Goal: Task Accomplishment & Management: Complete application form

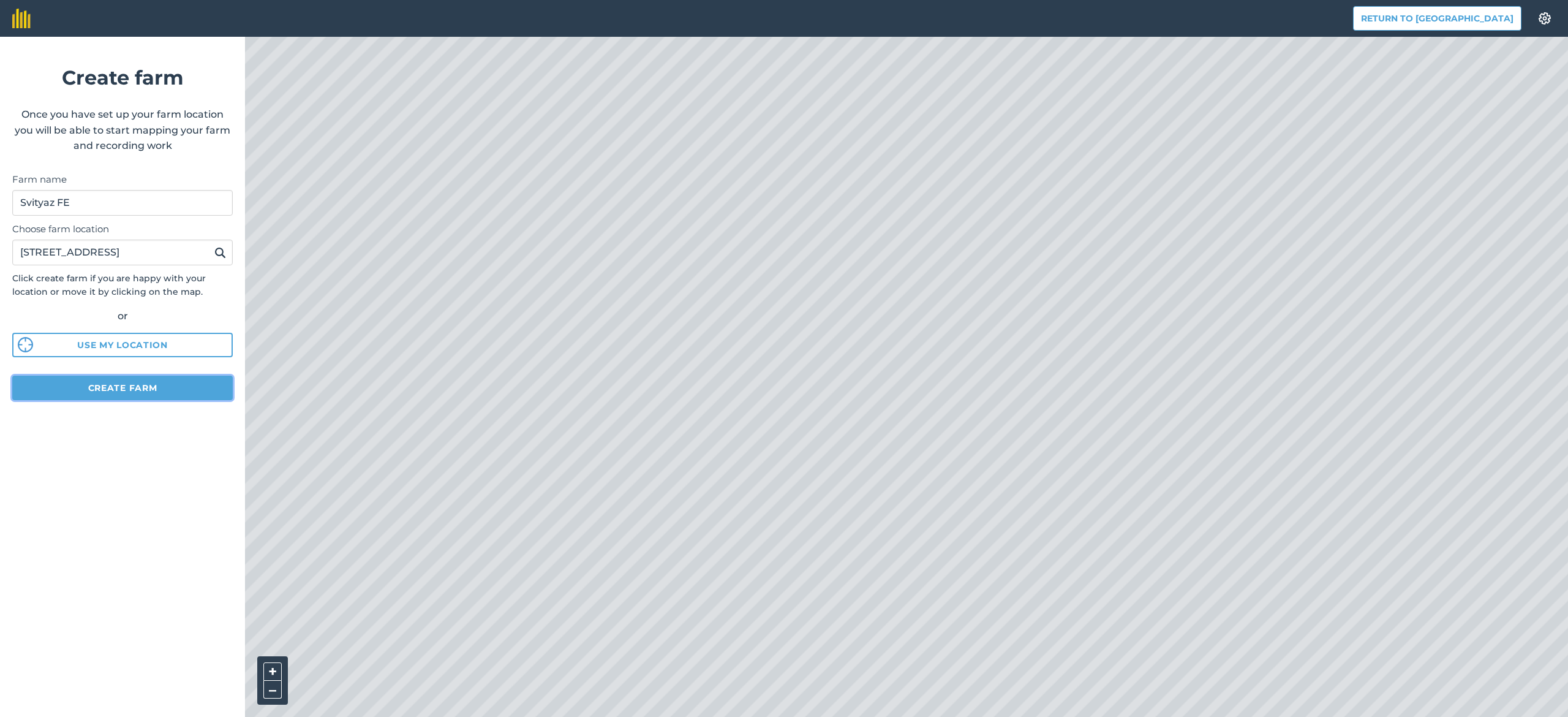
click at [136, 386] on button "Create farm" at bounding box center [122, 388] width 220 height 24
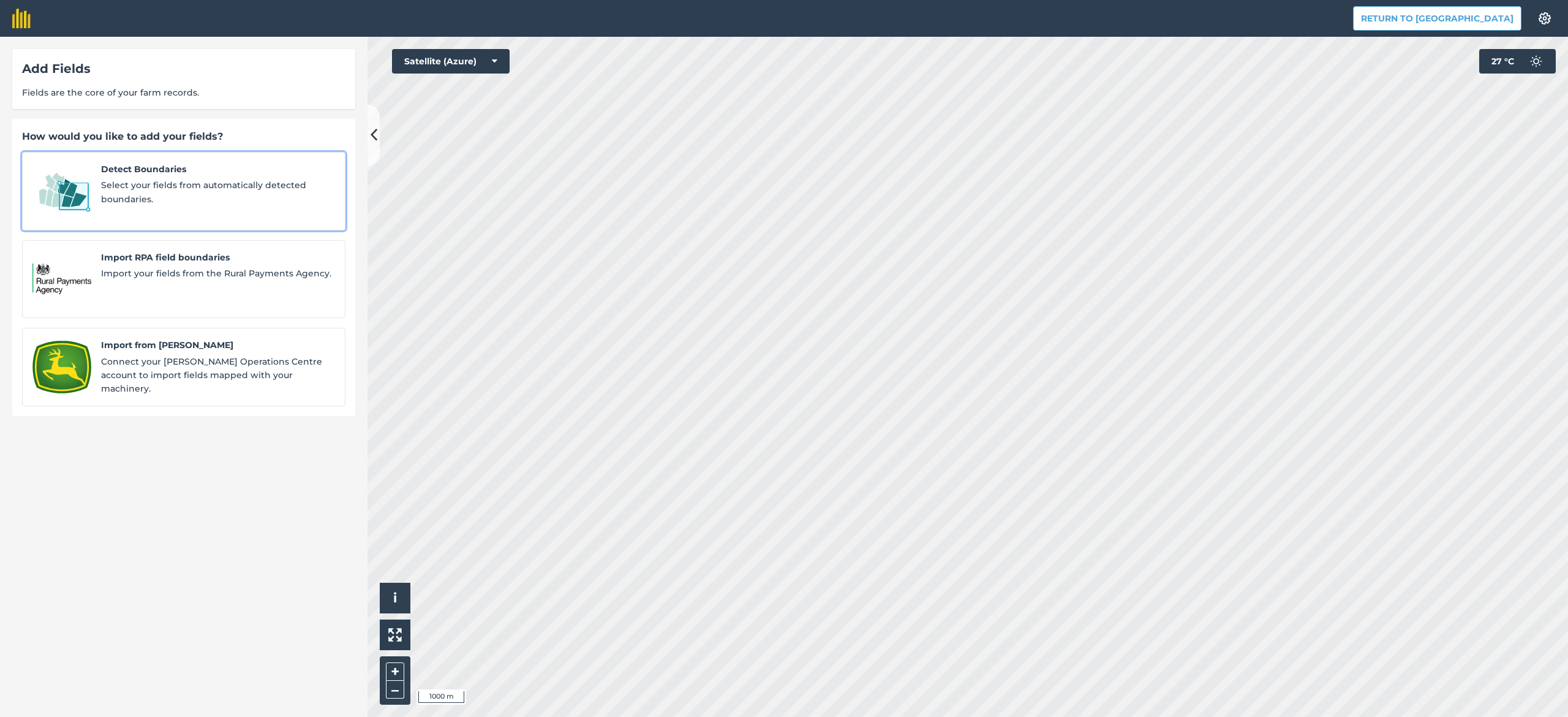
click at [198, 189] on span "Select your fields from automatically detected boundaries." at bounding box center [218, 192] width 234 height 28
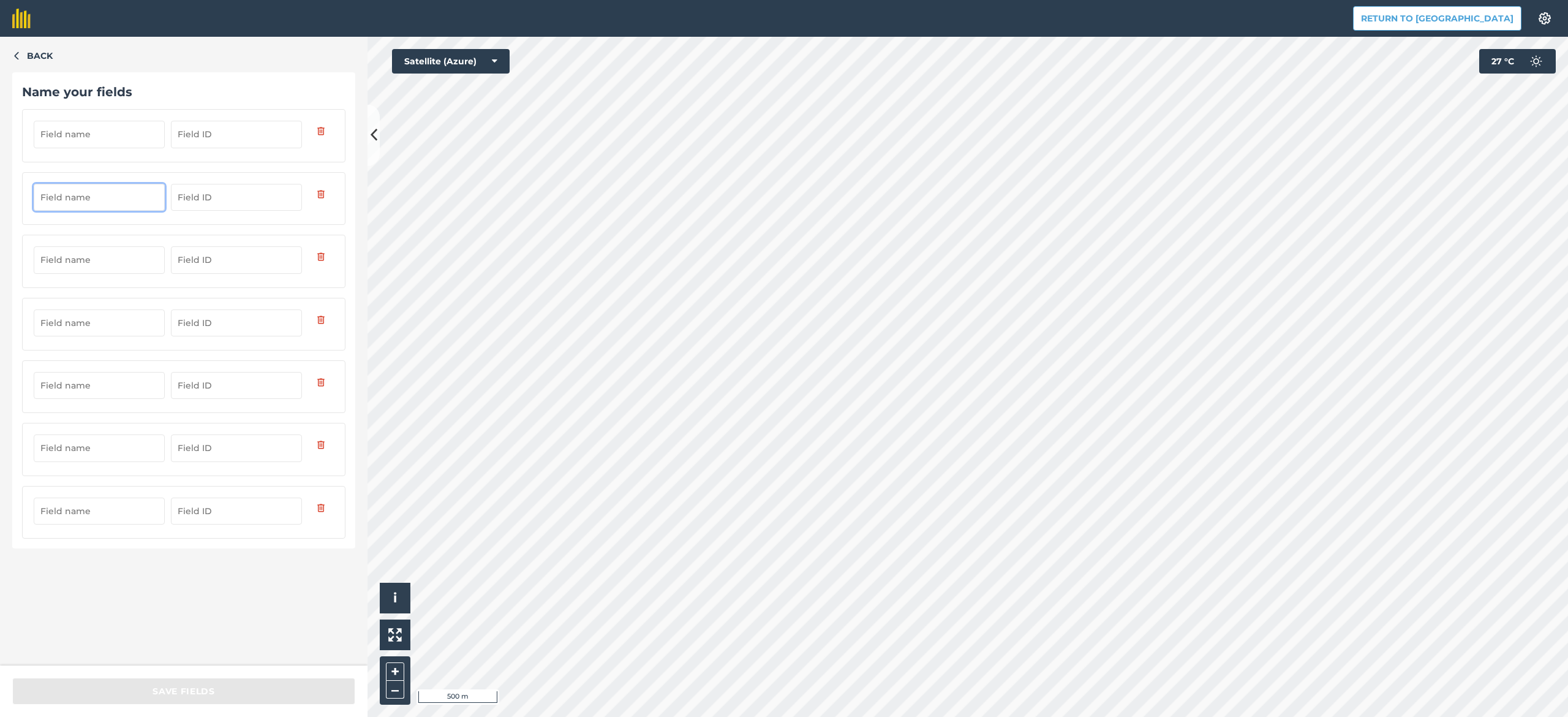
click at [128, 195] on input "text" at bounding box center [99, 197] width 131 height 27
type input "[PERSON_NAME]"
drag, startPoint x: 10, startPoint y: 201, endPoint x: 0, endPoint y: 201, distance: 10.0
click at [0, 201] on div "Back Name your fields Field 1" at bounding box center [184, 351] width 367 height 629
type input "Field 1"
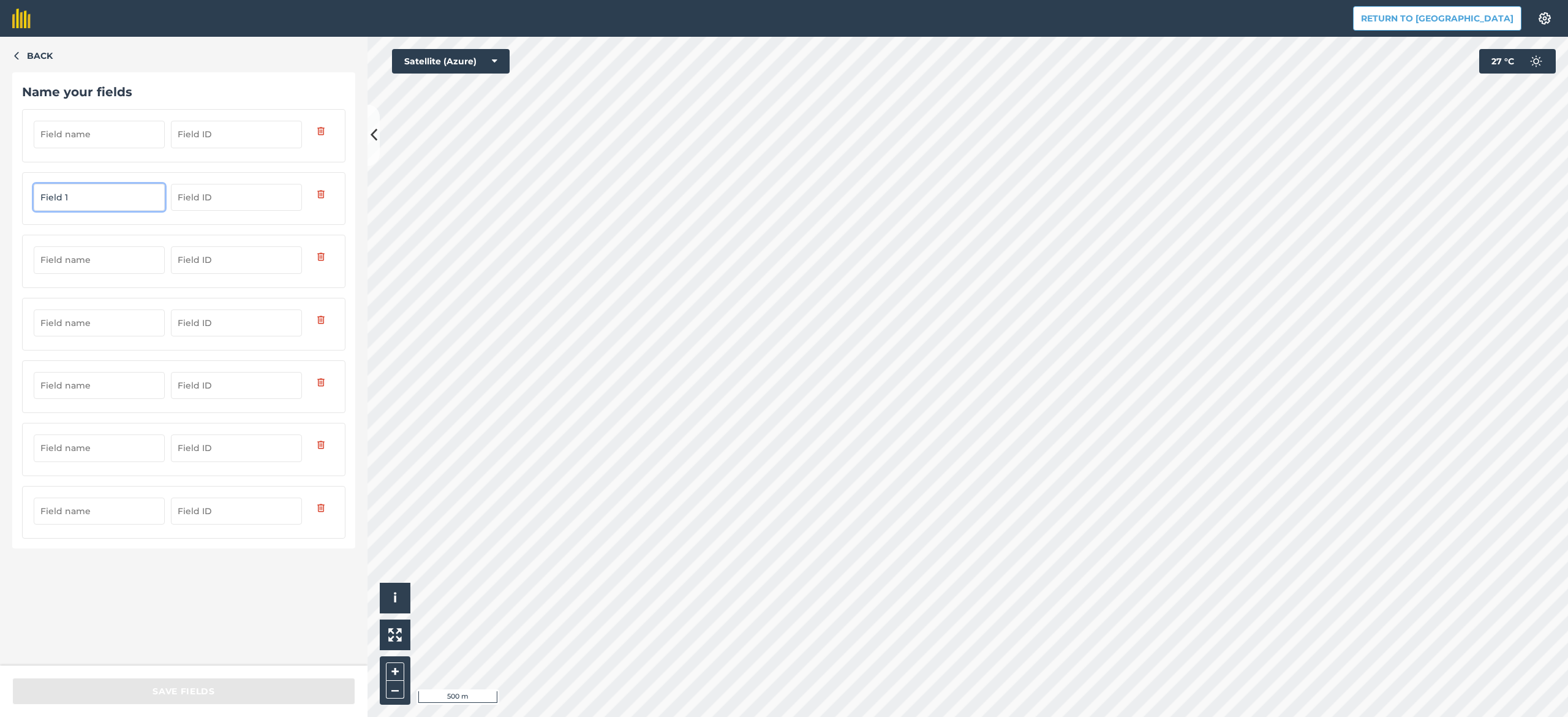
click at [100, 261] on input "text" at bounding box center [99, 260] width 131 height 27
paste input "Field 1"
drag, startPoint x: 66, startPoint y: 263, endPoint x: 73, endPoint y: 263, distance: 7.0
click at [73, 263] on input "Field 1" at bounding box center [99, 260] width 131 height 27
drag, startPoint x: 64, startPoint y: 263, endPoint x: 73, endPoint y: 263, distance: 9.0
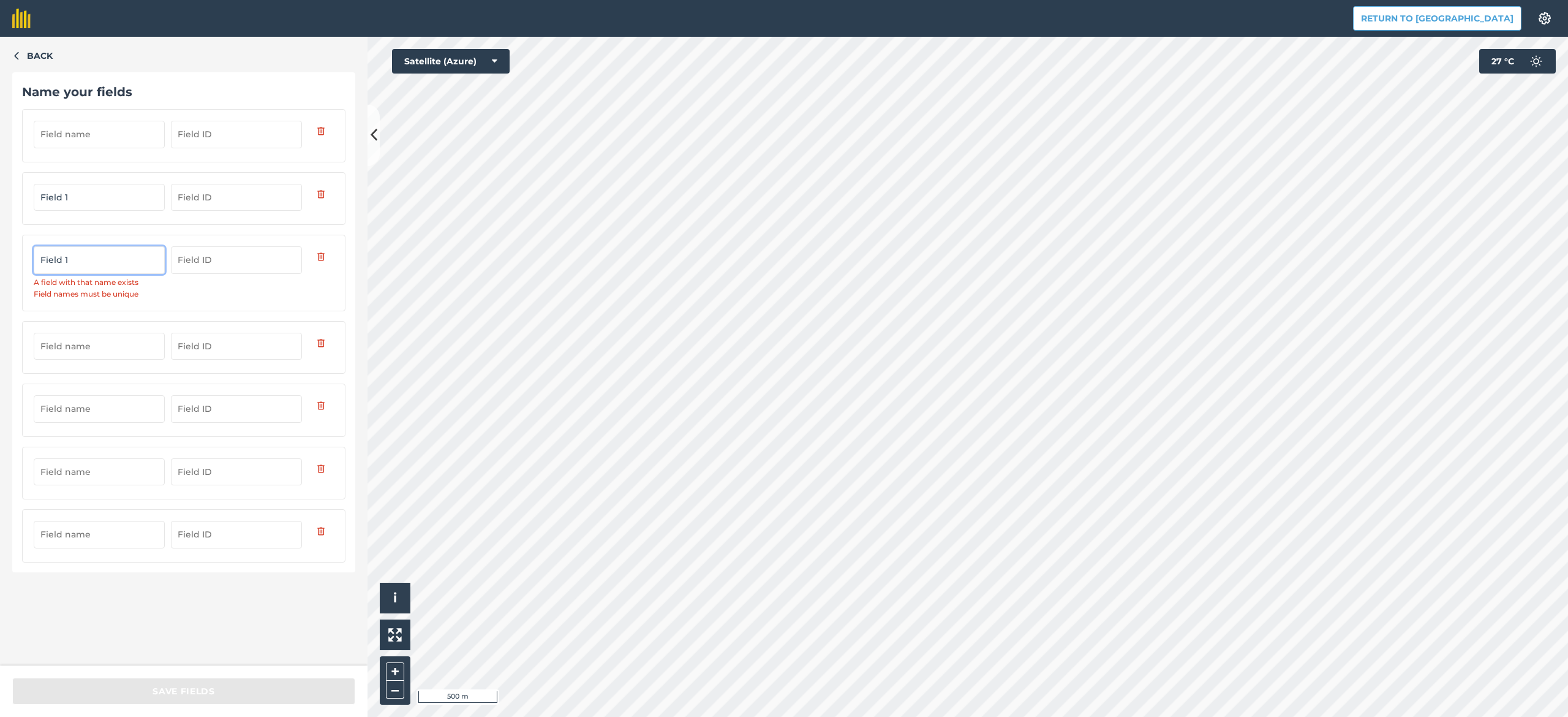
click at [73, 263] on input "Field 1" at bounding box center [99, 260] width 131 height 27
type input "Field 2"
click at [84, 323] on input "text" at bounding box center [99, 323] width 131 height 27
paste input "Field 1"
type input "Field 3"
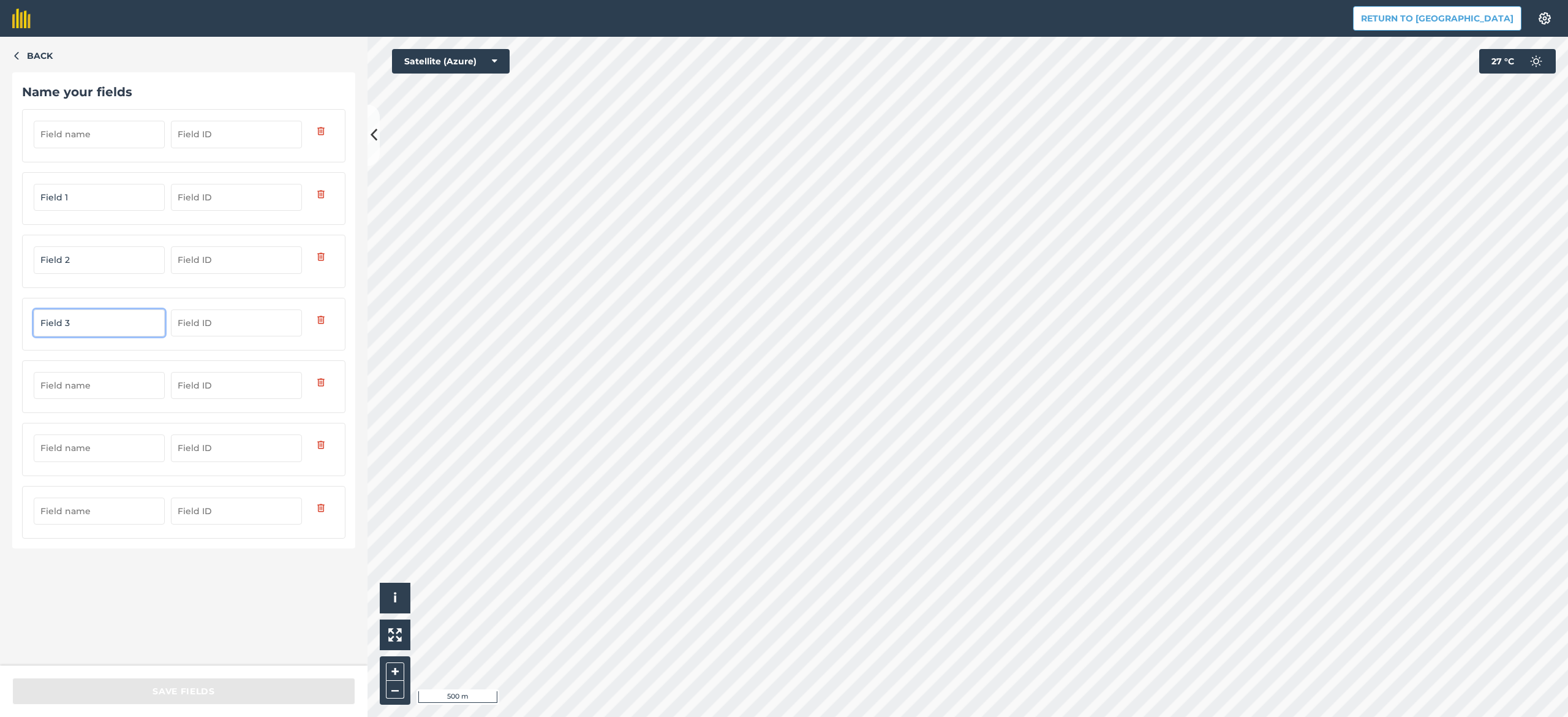
click at [96, 393] on input "text" at bounding box center [99, 385] width 131 height 27
paste input "Field 1"
type input "Field 4"
click at [105, 450] on input "text" at bounding box center [99, 448] width 131 height 27
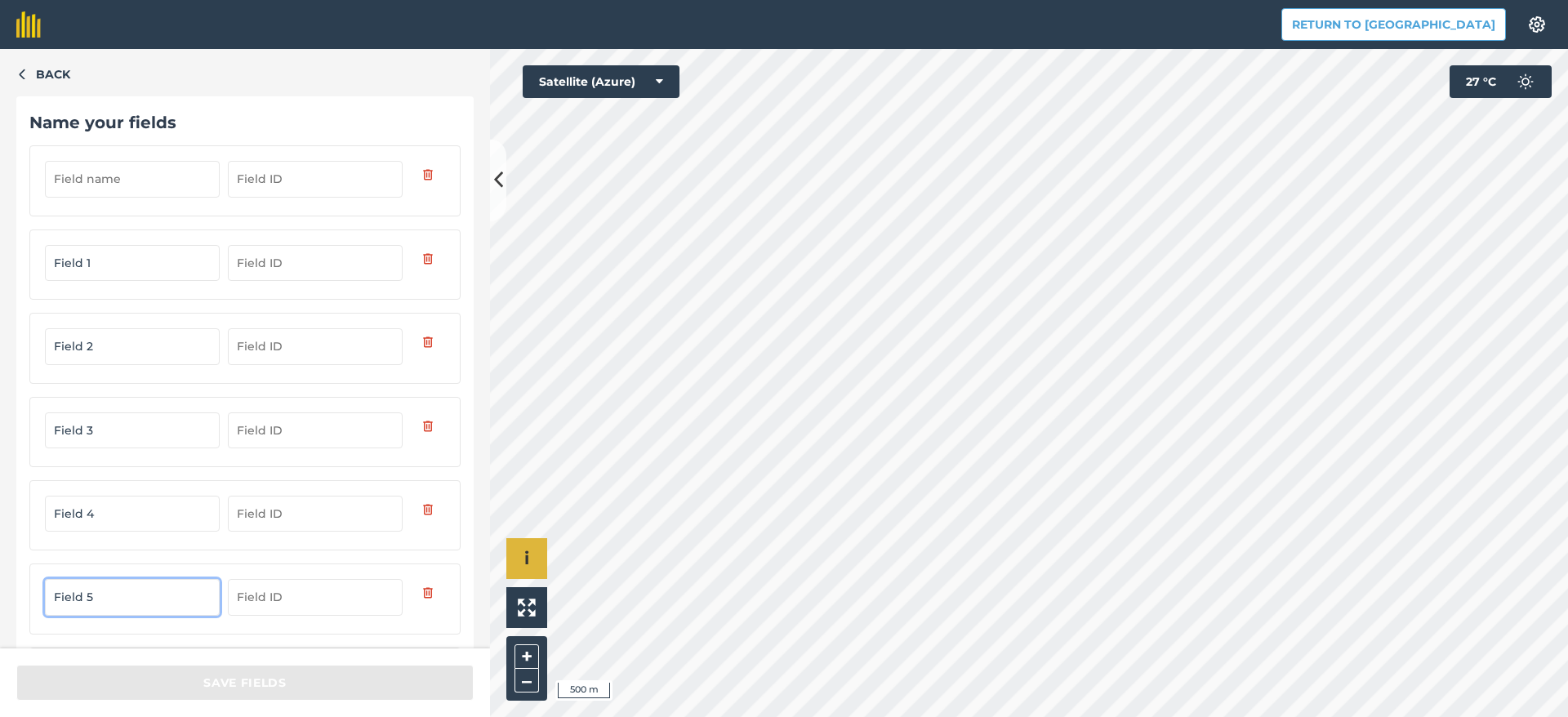
type input "Field 5"
click at [188, 603] on input "Field 5" at bounding box center [132, 596] width 175 height 36
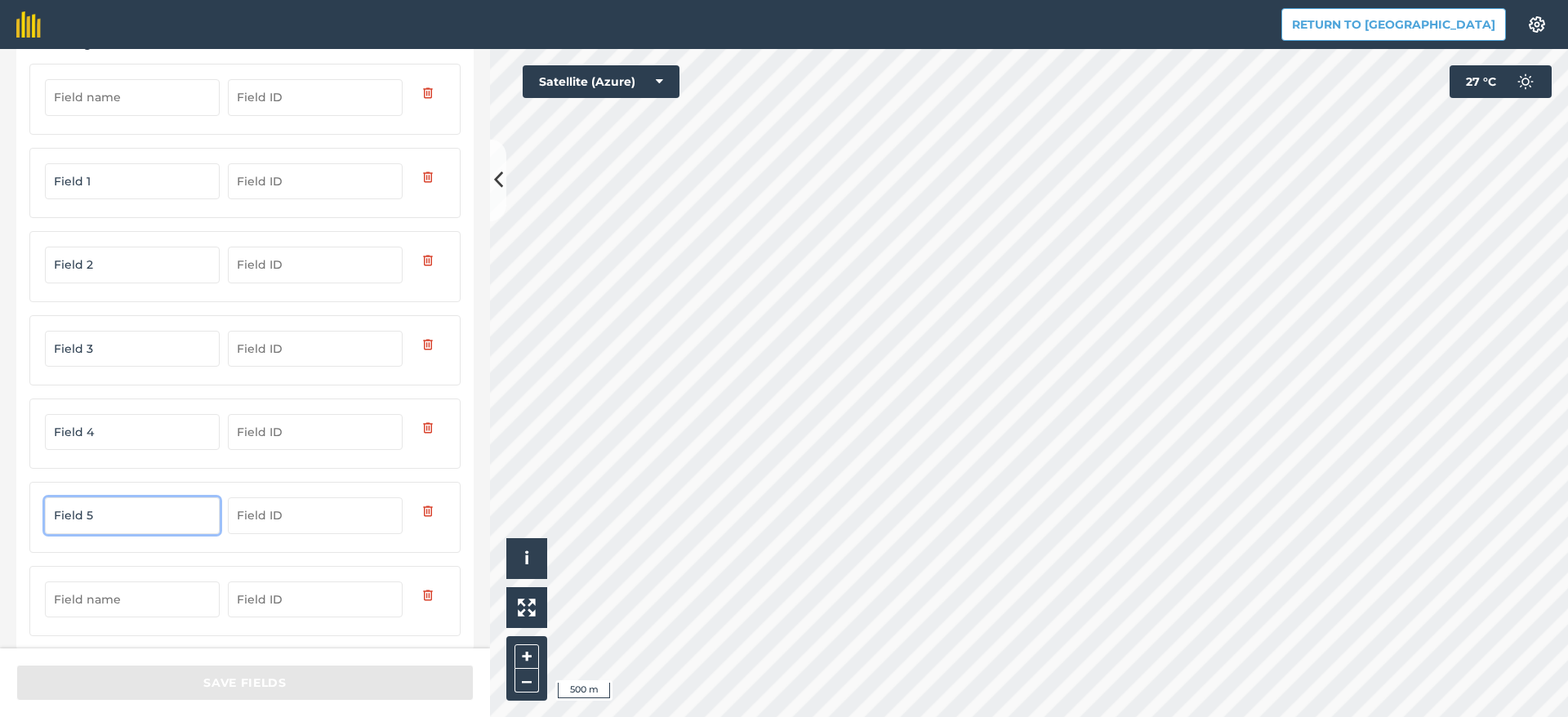
scroll to position [86, 0]
drag, startPoint x: 117, startPoint y: 517, endPoint x: 14, endPoint y: 517, distance: 103.0
click at [33, 512] on div "Field 5" at bounding box center [245, 513] width 431 height 70
click at [144, 591] on input "text" at bounding box center [132, 595] width 175 height 36
paste input "Field 5"
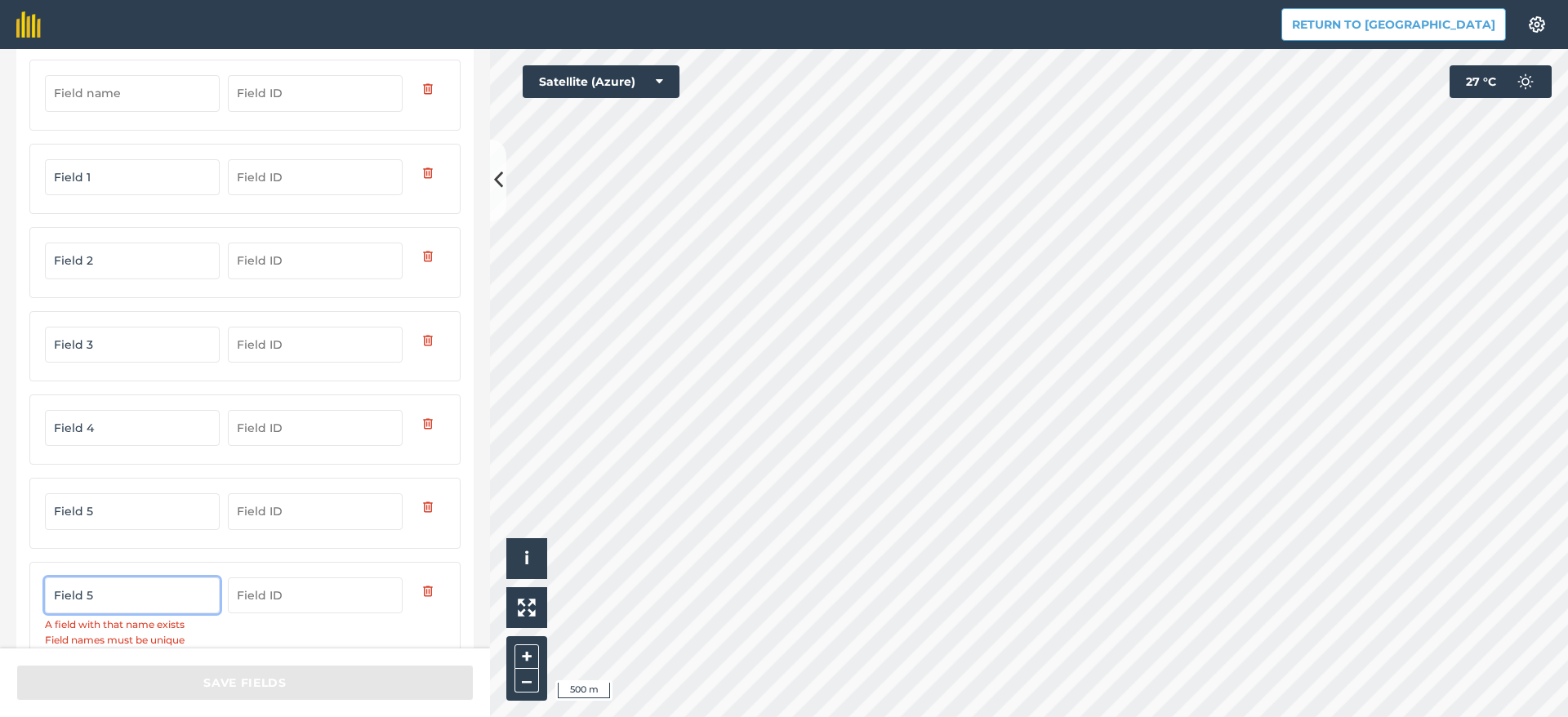
click at [93, 595] on input "Field 5" at bounding box center [132, 595] width 175 height 36
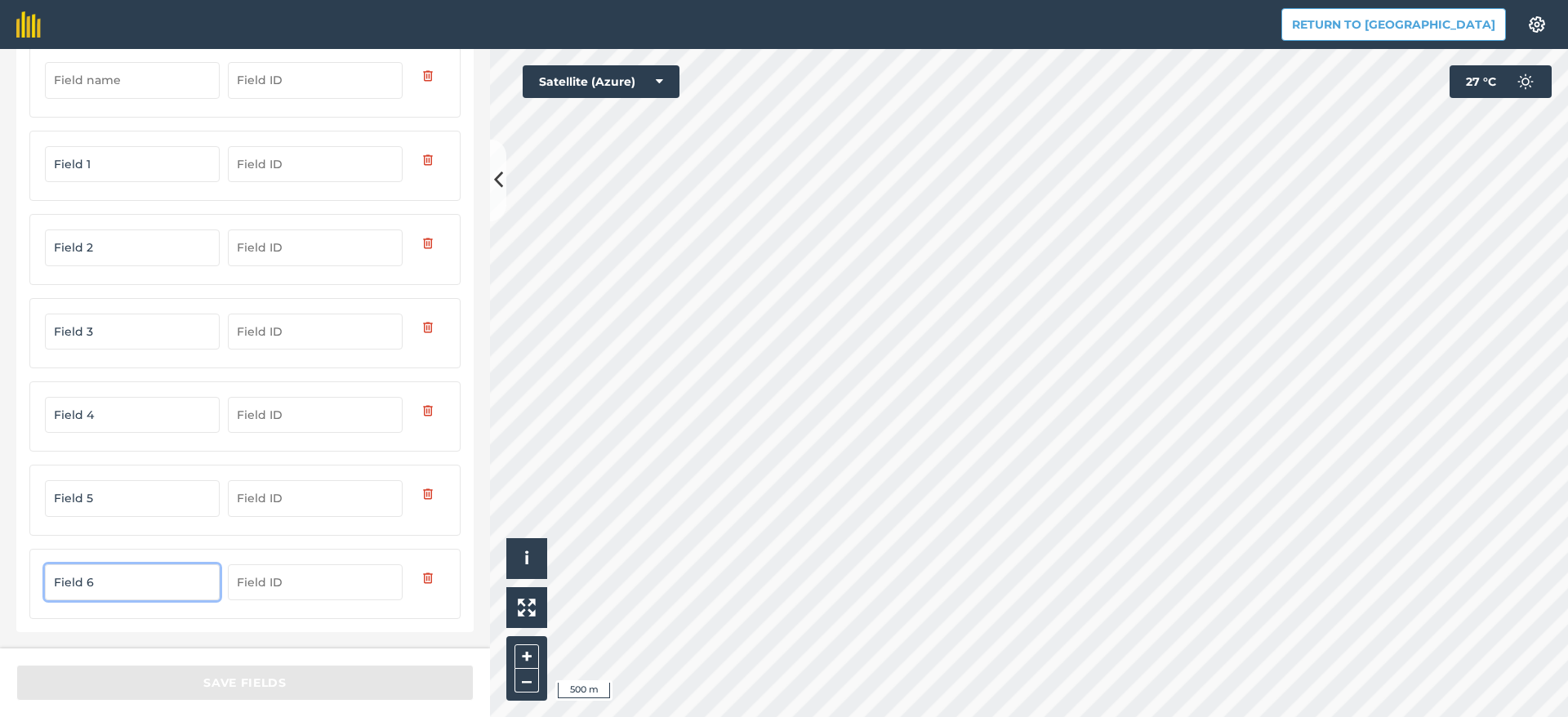
type input "Field 6"
click at [453, 553] on div "Name your fields Field 1 Field 2 Field 3 Field 4 Field 5 Field 6" at bounding box center [245, 314] width 457 height 634
click at [452, 550] on div "Name your fields Field 1 Field 2 Field 3 Field 4 Field 5 Field 6" at bounding box center [245, 314] width 457 height 634
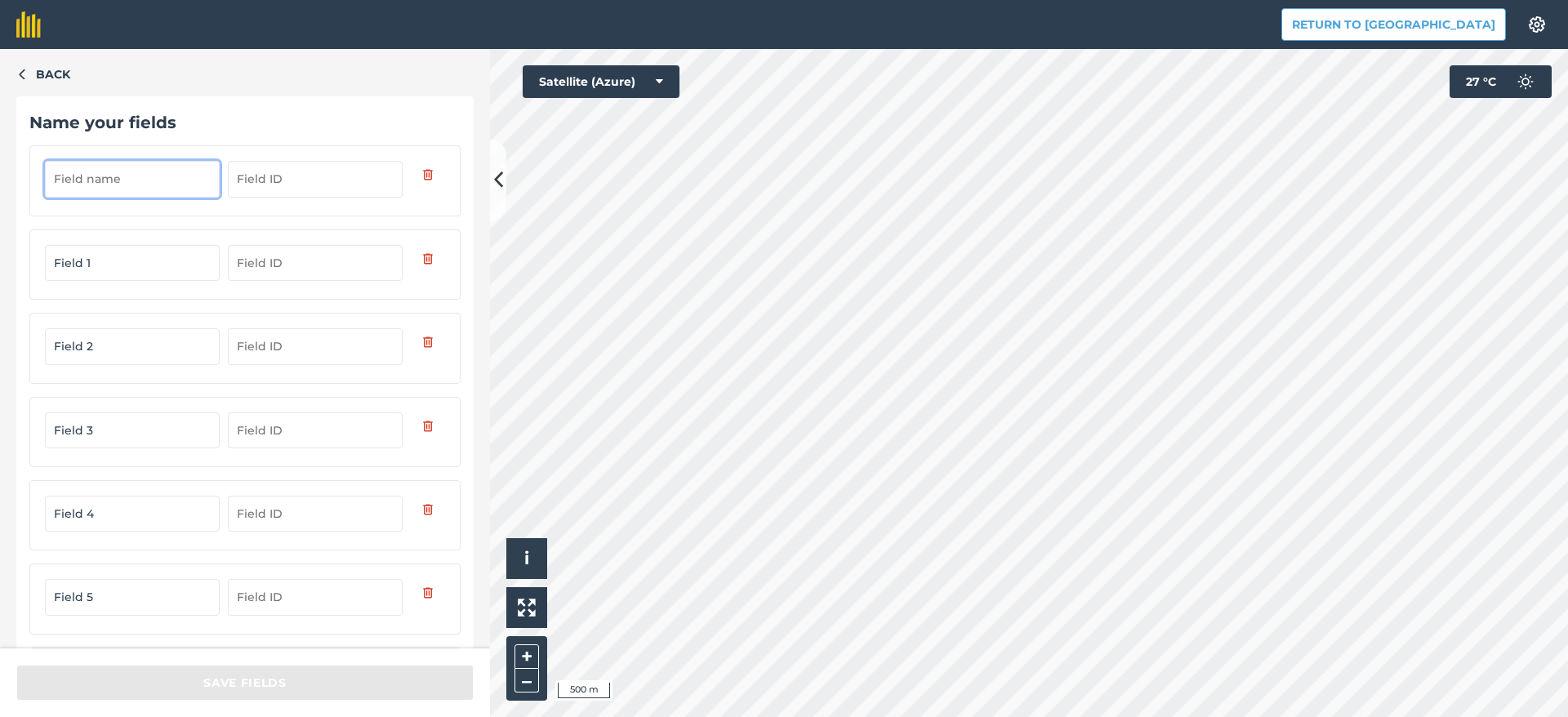
click at [165, 182] on input "text" at bounding box center [132, 179] width 175 height 36
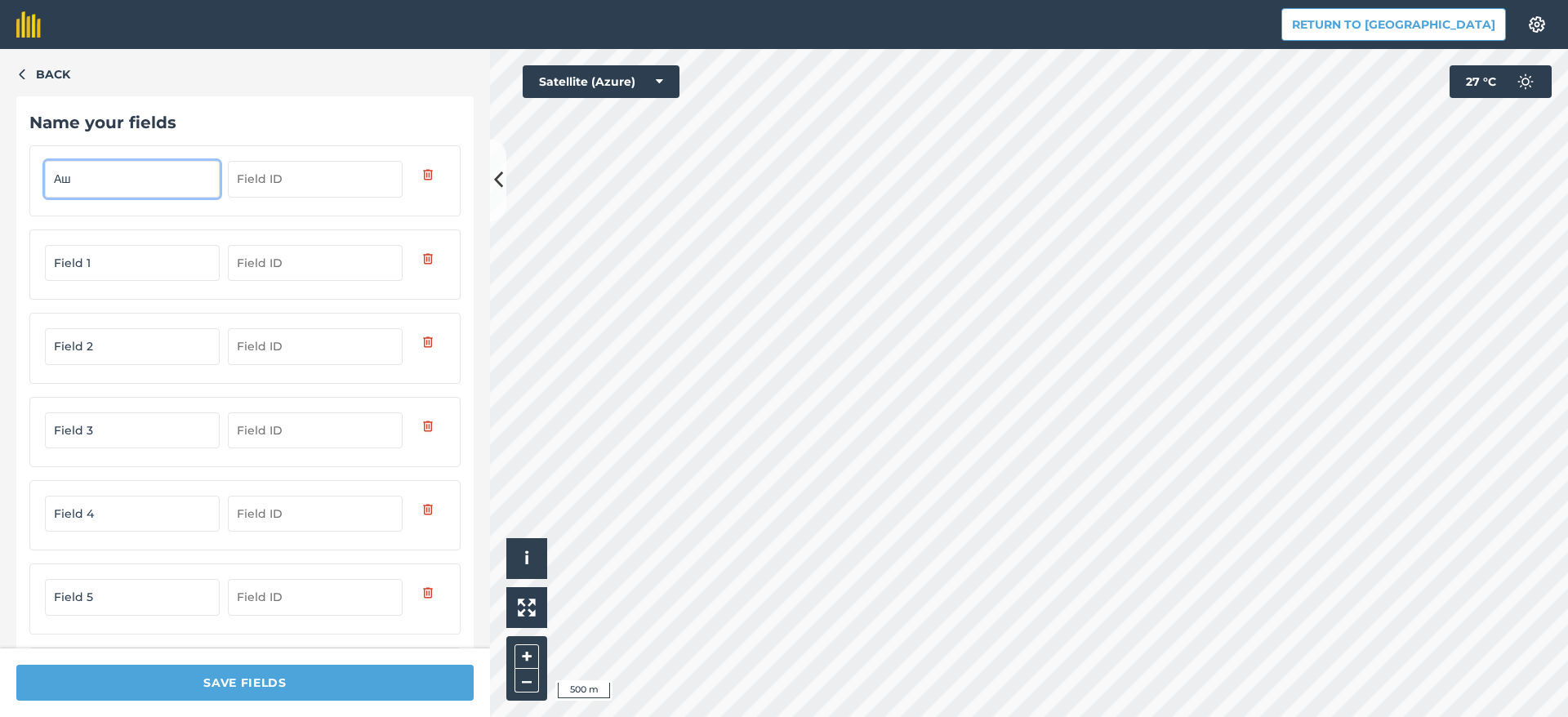
type input "[PERSON_NAME]"
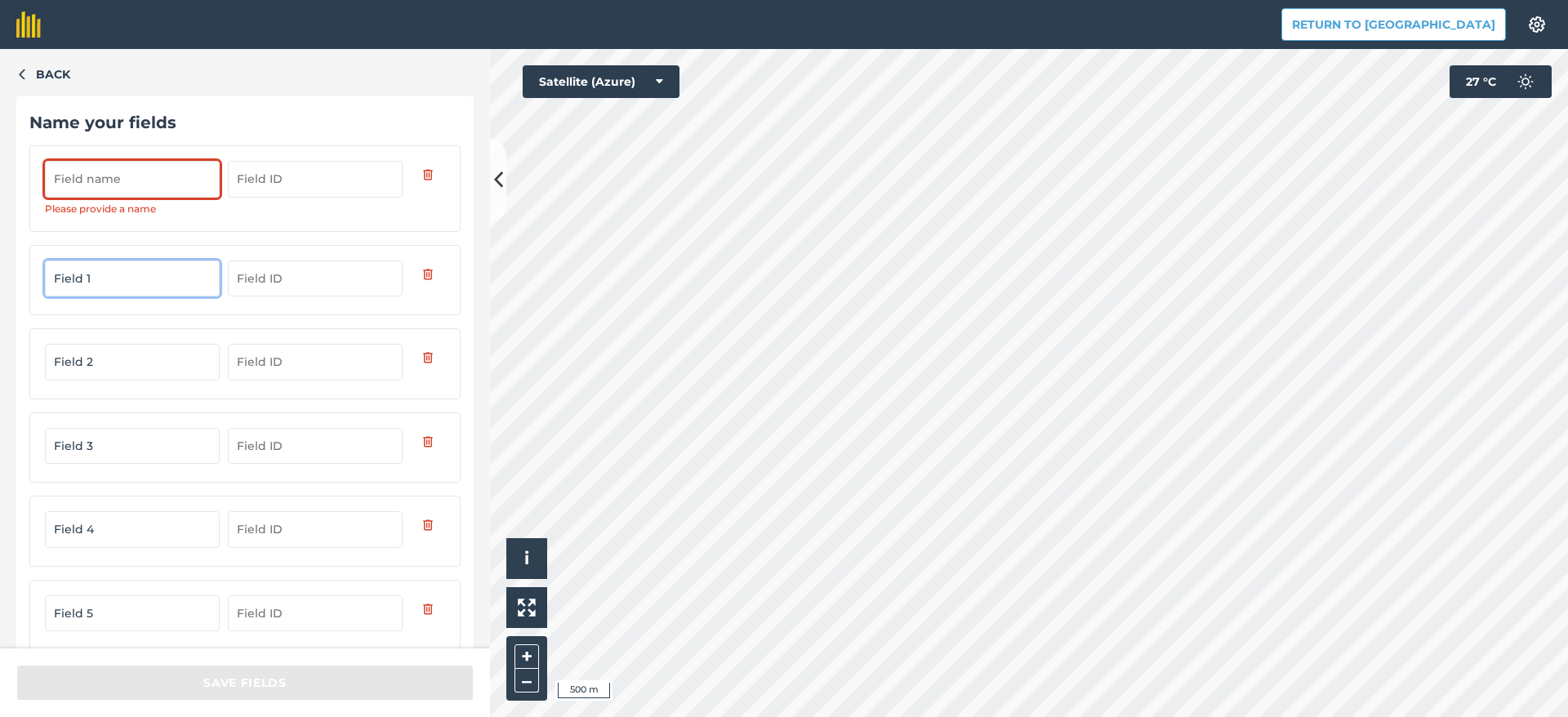
drag, startPoint x: 126, startPoint y: 285, endPoint x: 0, endPoint y: 271, distance: 126.8
click at [0, 271] on div "Back Name your fields Please provide a name Field 1 Field 2 Field 3 Field 4 Fie…" at bounding box center [245, 348] width 490 height 599
click at [103, 175] on input "text" at bounding box center [132, 179] width 175 height 36
paste input "Field 1"
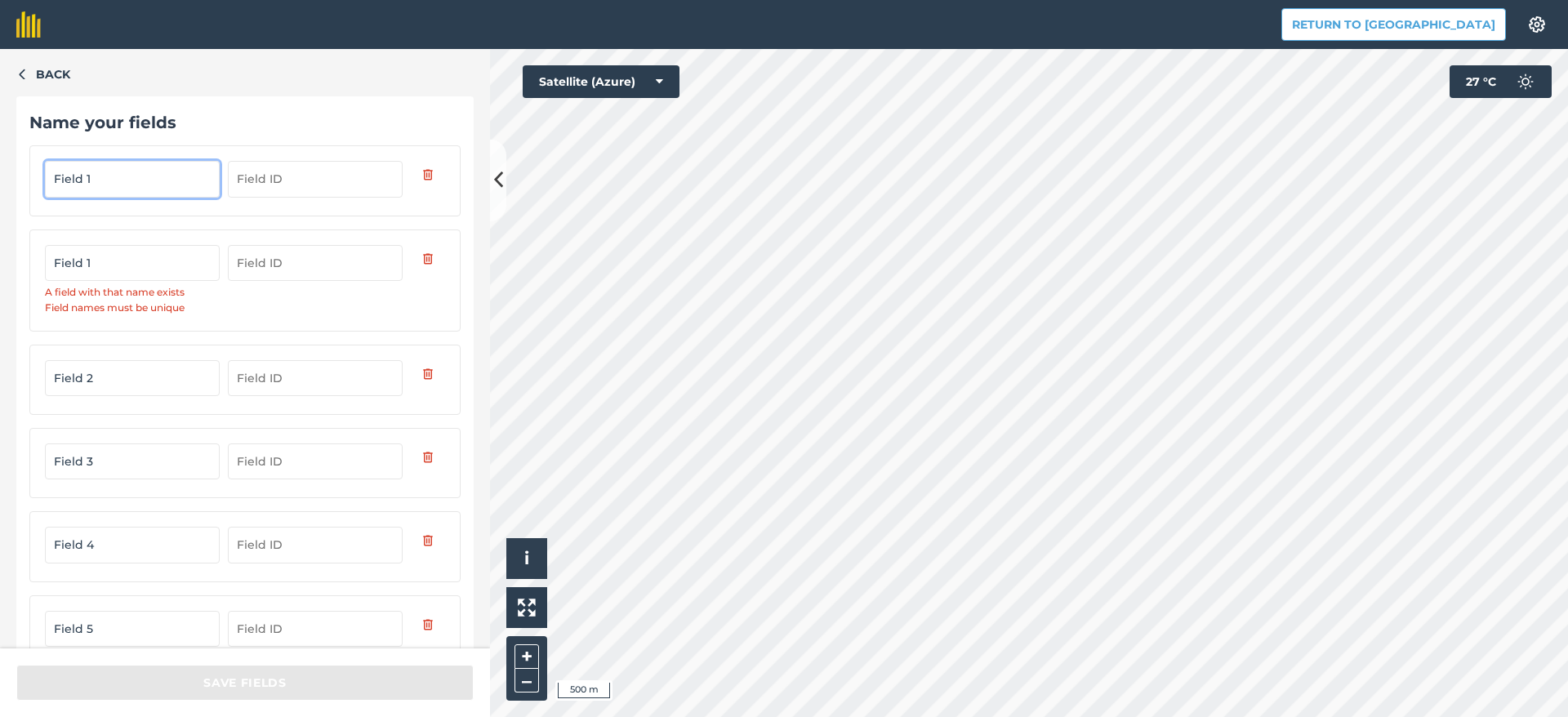
type input "Field 1"
drag, startPoint x: 107, startPoint y: 377, endPoint x: 0, endPoint y: 348, distance: 110.9
click at [0, 348] on div "Back Name your fields Field 1 Field 1 A field with that name exists Field names…" at bounding box center [245, 348] width 490 height 599
drag, startPoint x: 117, startPoint y: 267, endPoint x: 0, endPoint y: 258, distance: 117.3
click at [0, 258] on div "Back Name your fields Field 1 Field 1 A field with that name exists Field names…" at bounding box center [245, 348] width 490 height 599
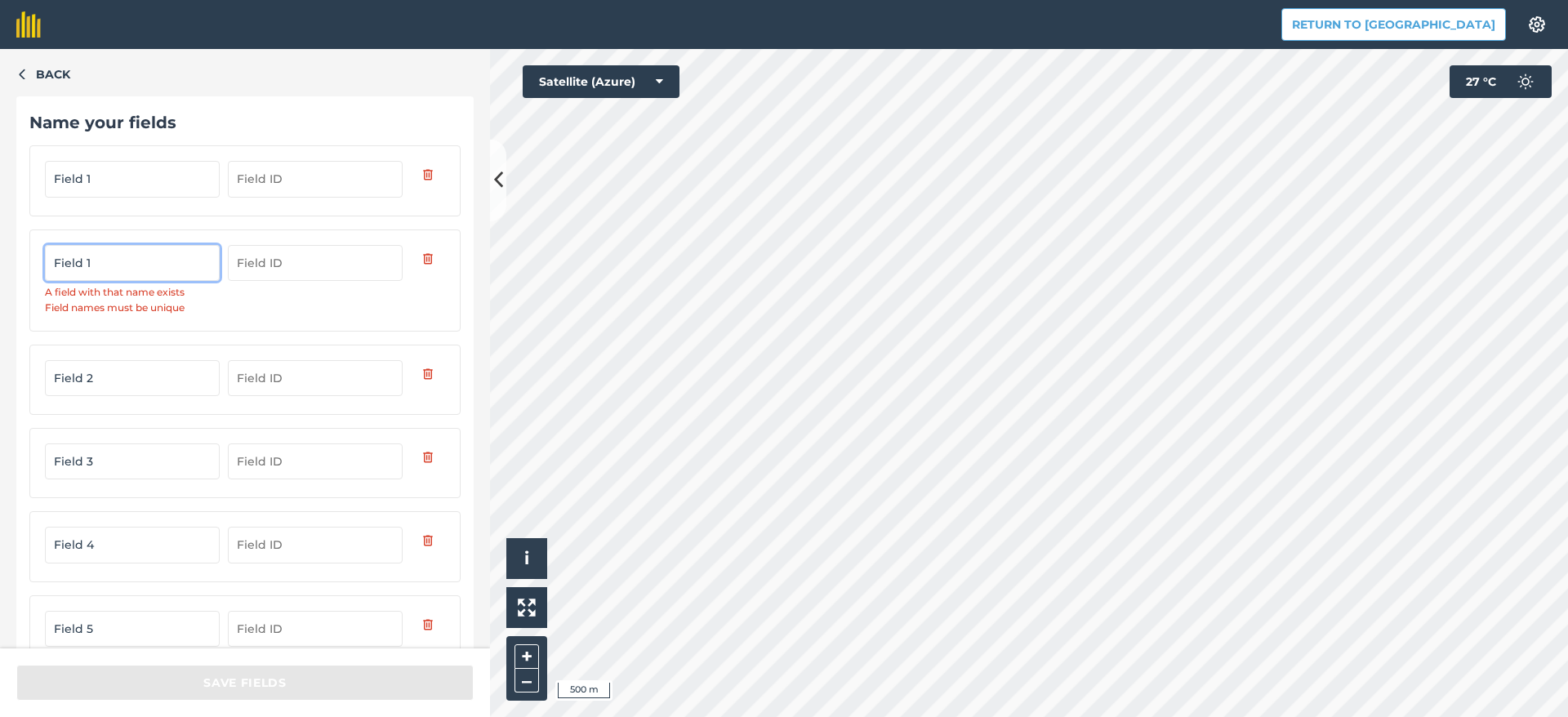
paste input "2"
type input "Field 2"
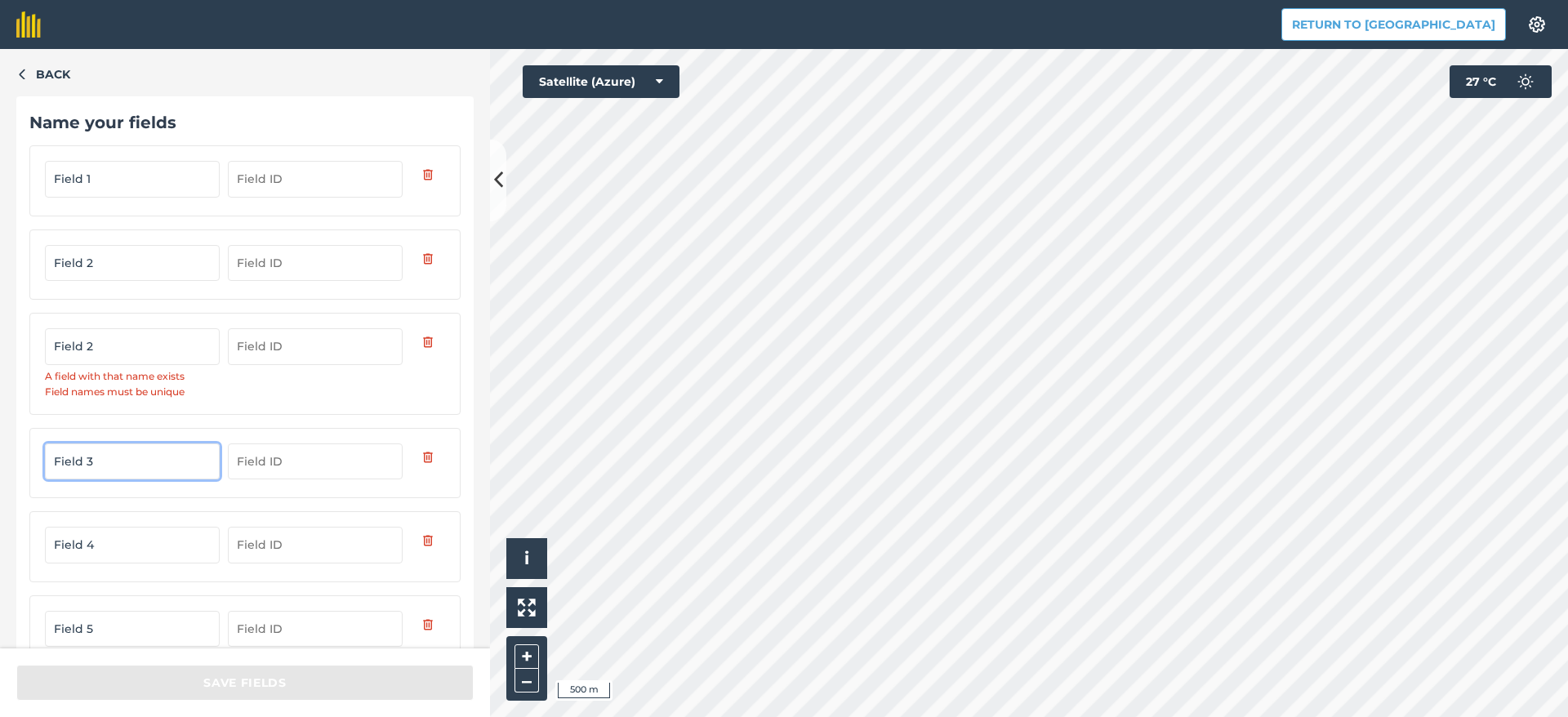
drag, startPoint x: 116, startPoint y: 468, endPoint x: 0, endPoint y: 450, distance: 117.4
click at [0, 450] on div "Back Name your fields Field 1 Field 2 Field 2 A field with that name exists Fie…" at bounding box center [245, 348] width 490 height 599
drag, startPoint x: 113, startPoint y: 347, endPoint x: 0, endPoint y: 339, distance: 113.3
click at [0, 339] on div "Back Name your fields Field 1 Field 2 Field 2 A field with that name exists Fie…" at bounding box center [245, 348] width 490 height 599
paste input "3"
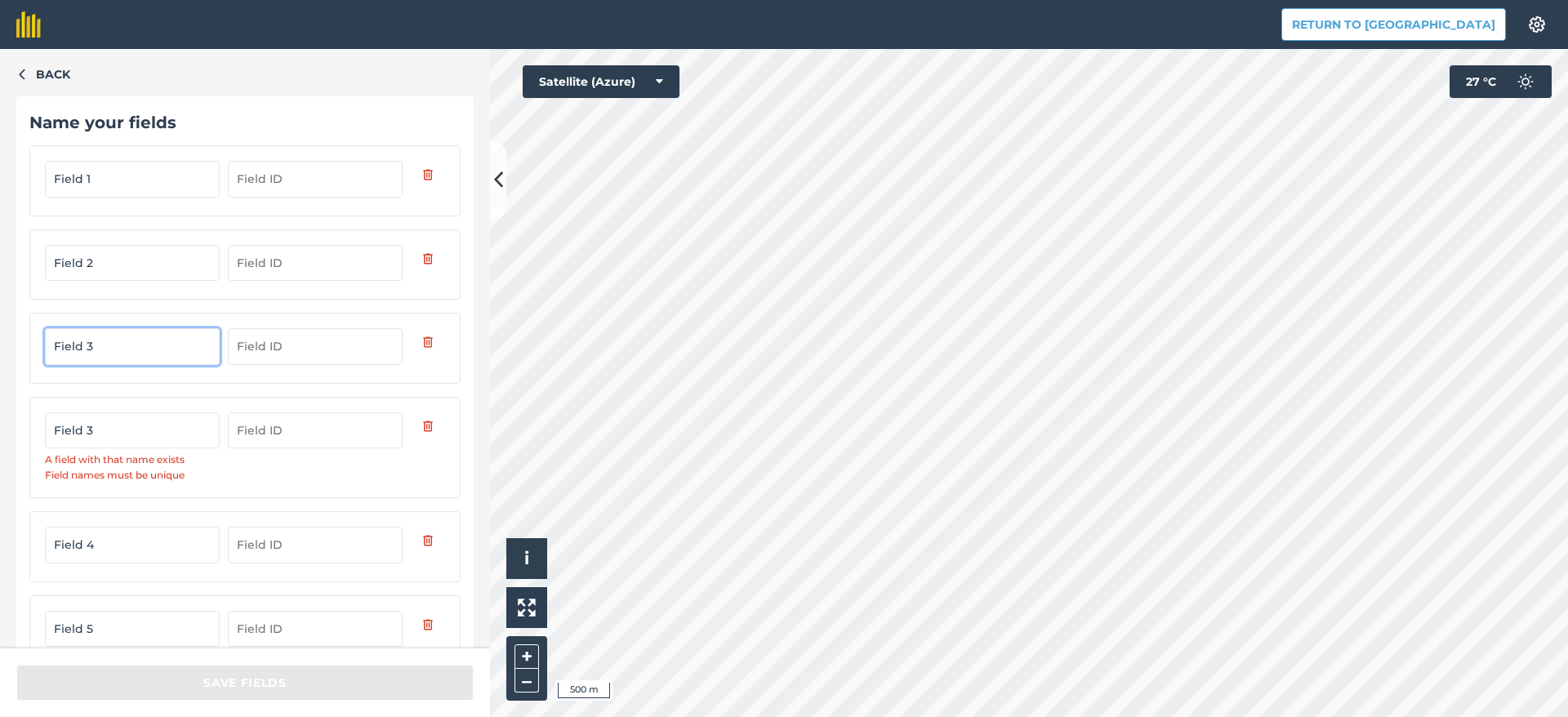
type input "Field 3"
drag, startPoint x: 125, startPoint y: 542, endPoint x: 3, endPoint y: 513, distance: 125.4
click at [3, 513] on div "Back Name your fields Field 1 Field 2 Field 3 Field 3 A field with that name ex…" at bounding box center [245, 348] width 490 height 599
drag, startPoint x: 27, startPoint y: 425, endPoint x: 17, endPoint y: 428, distance: 10.4
click at [15, 423] on div "Back Name your fields Field 1 Field 2 Field 3 Field 3 A field with that name ex…" at bounding box center [245, 348] width 490 height 599
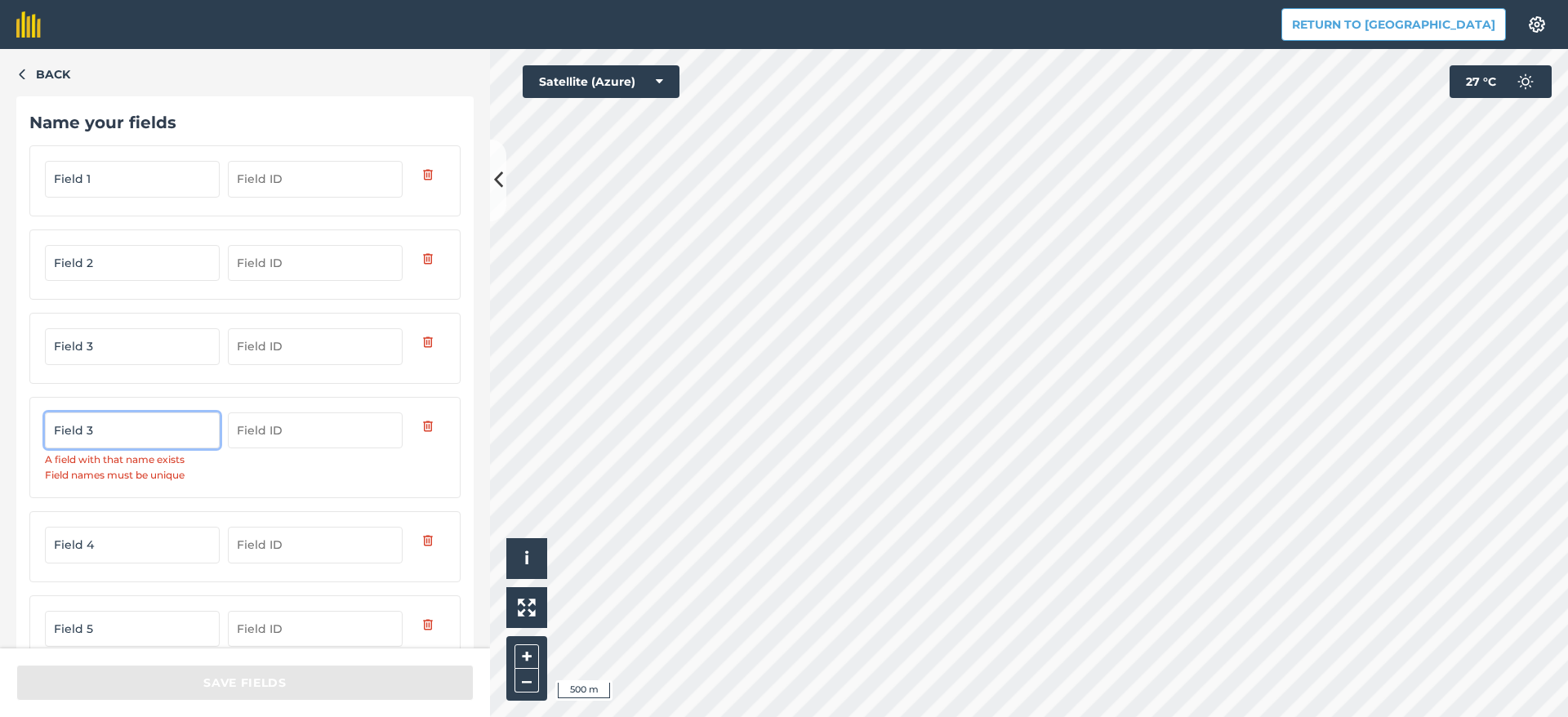
paste input "4"
type input "Field 4"
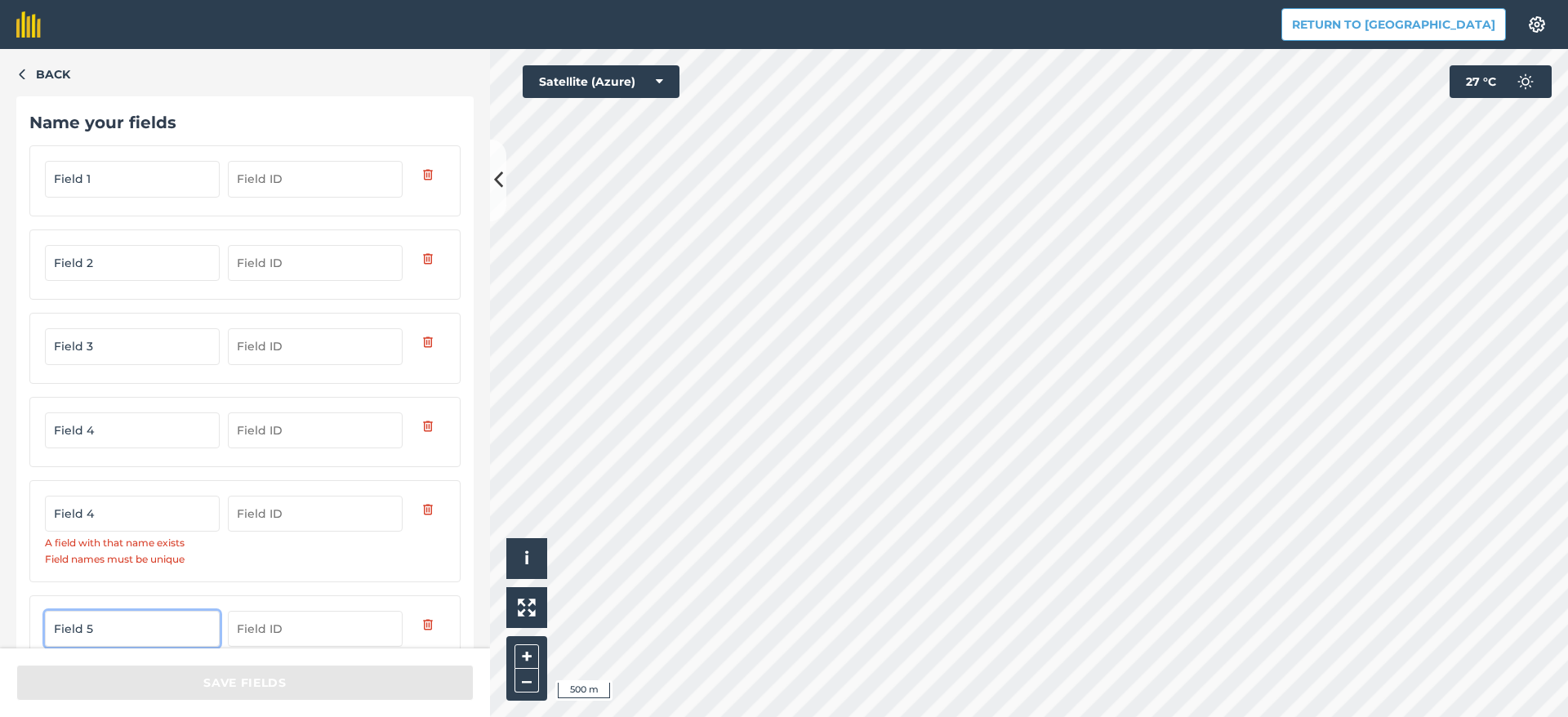
drag, startPoint x: 103, startPoint y: 620, endPoint x: 27, endPoint y: 581, distance: 85.4
click at [9, 599] on div "Back Name your fields Field 1 Field 2 Field 3 Field 4 Field 4 A field with that…" at bounding box center [245, 348] width 490 height 599
drag, startPoint x: 126, startPoint y: 509, endPoint x: 1, endPoint y: 499, distance: 125.4
click at [1, 499] on div "Back Name your fields Field 1 Field 2 Field 3 Field 4 Field 4 A field with that…" at bounding box center [245, 348] width 490 height 599
paste input "5"
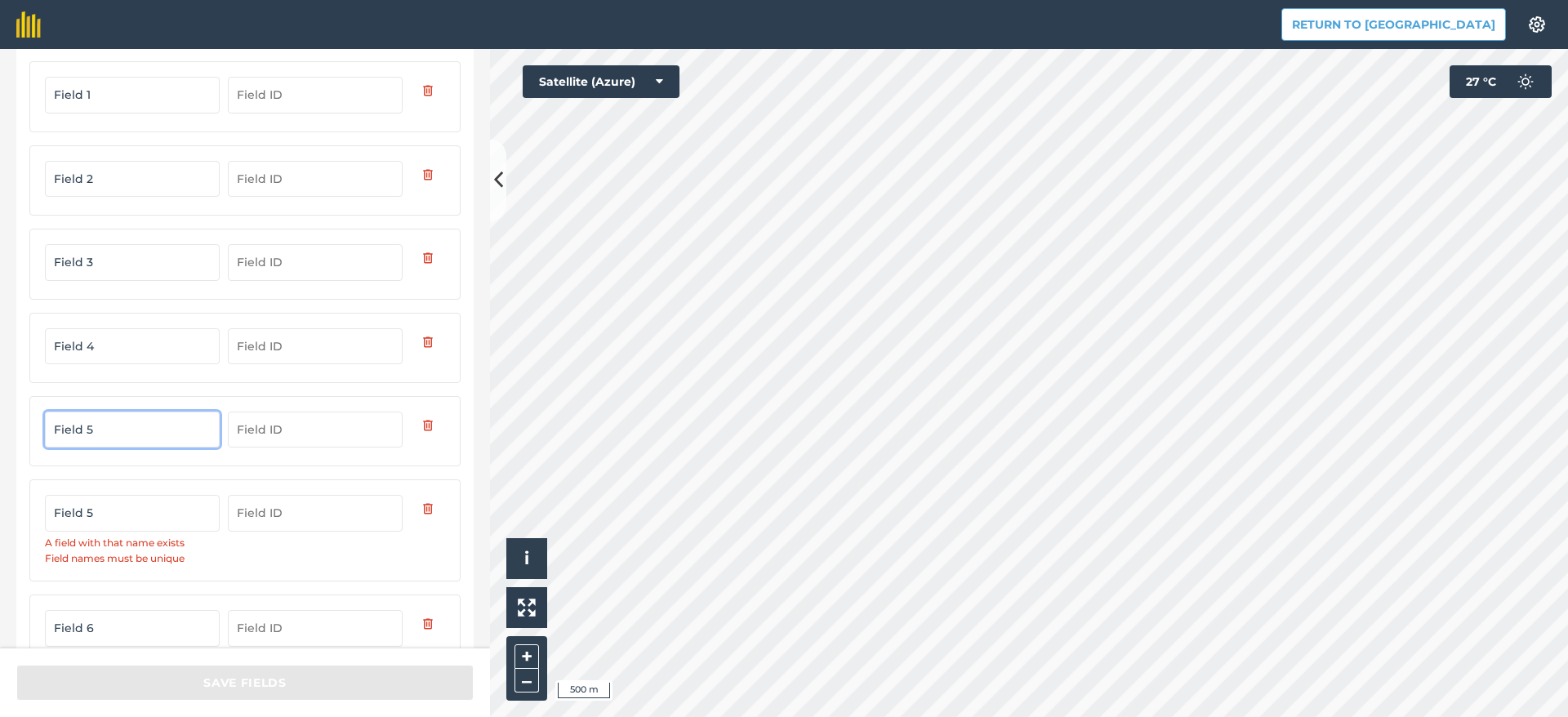
scroll to position [122, 0]
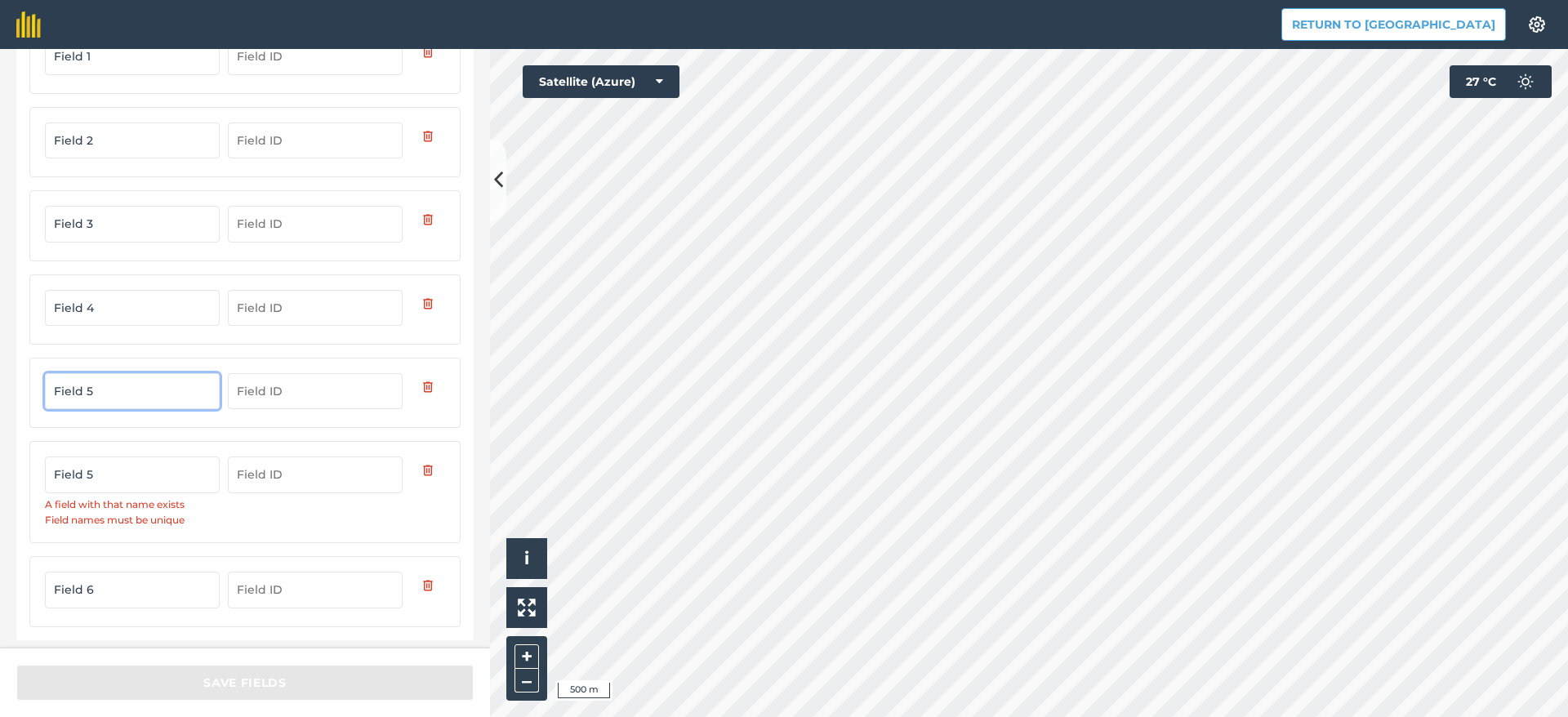
type input "Field 5"
drag, startPoint x: 112, startPoint y: 584, endPoint x: 3, endPoint y: 554, distance: 113.1
click at [0, 559] on div "Back Name your fields Field 1 Field 2 Field 3 Field 4 Field 5 Field 5 A field w…" at bounding box center [245, 348] width 490 height 599
drag, startPoint x: 116, startPoint y: 470, endPoint x: 0, endPoint y: 459, distance: 116.5
click at [0, 459] on div "Back Name your fields Field 1 Field 2 Field 3 Field 4 Field 5 Field 5 A field w…" at bounding box center [245, 348] width 490 height 599
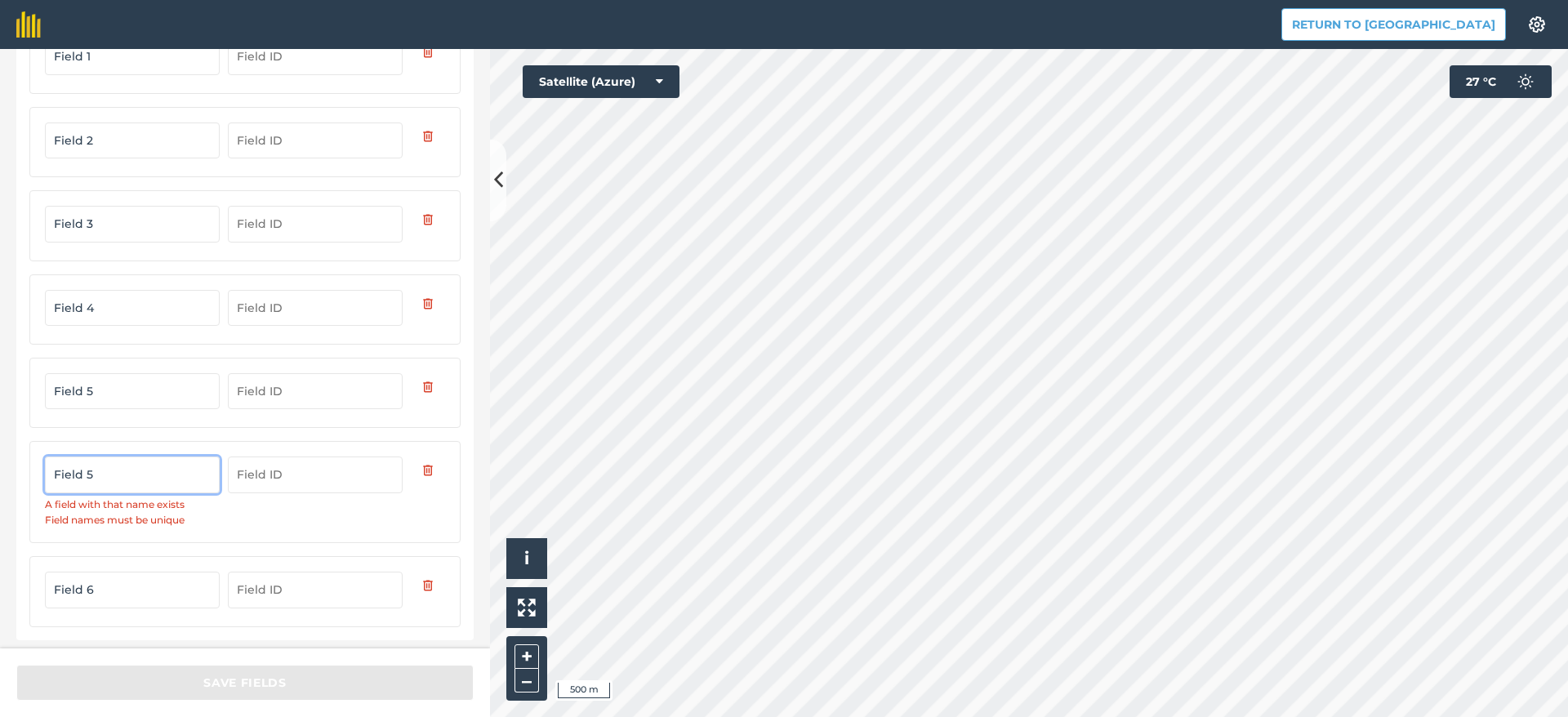
paste input "6"
type input "Field 6"
click at [115, 565] on input "Field 6" at bounding box center [132, 559] width 175 height 36
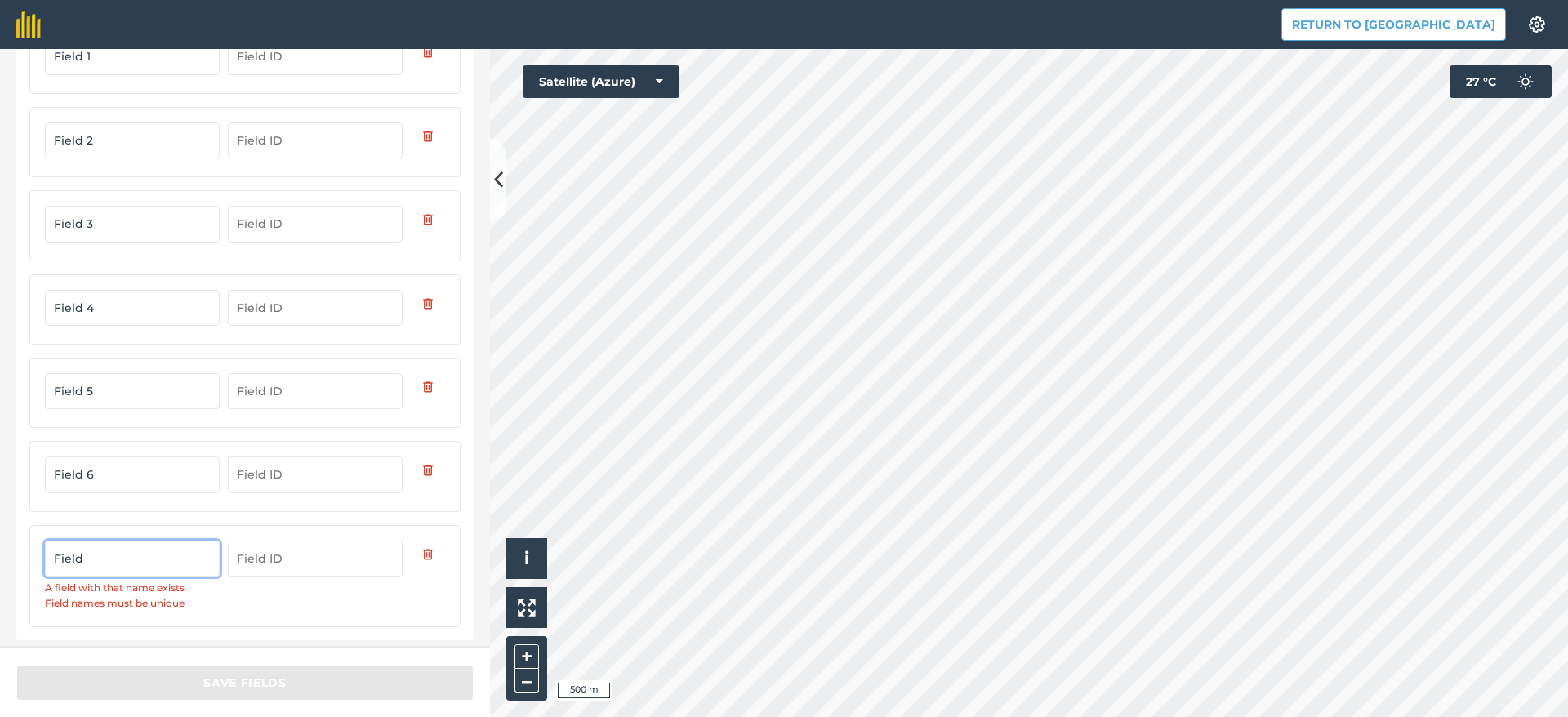
scroll to position [98, 0]
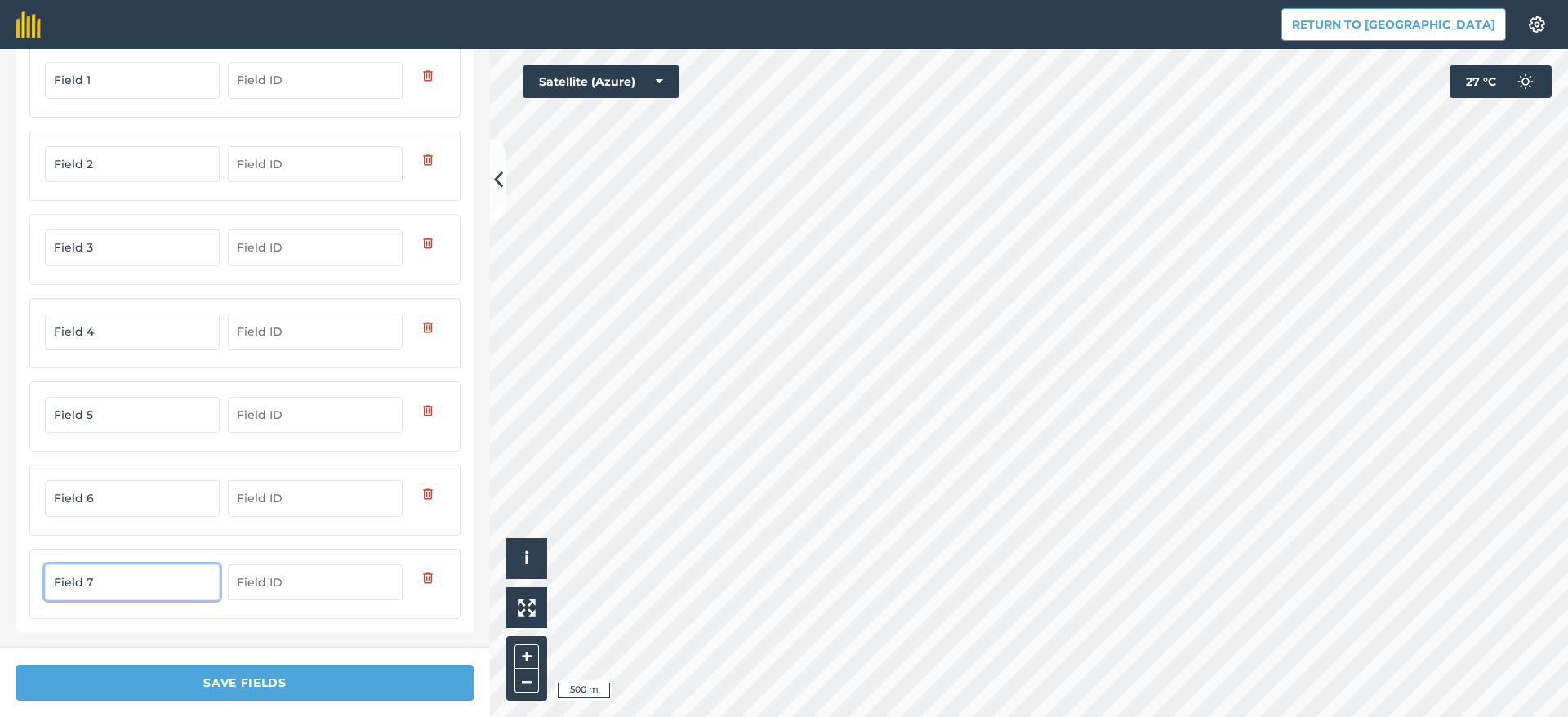
type input "Field 7"
click at [317, 642] on div "Back Name your fields Field 1 Field 2 Field 3 Field 4 Field 5 Field 6 Field 7" at bounding box center [245, 348] width 490 height 599
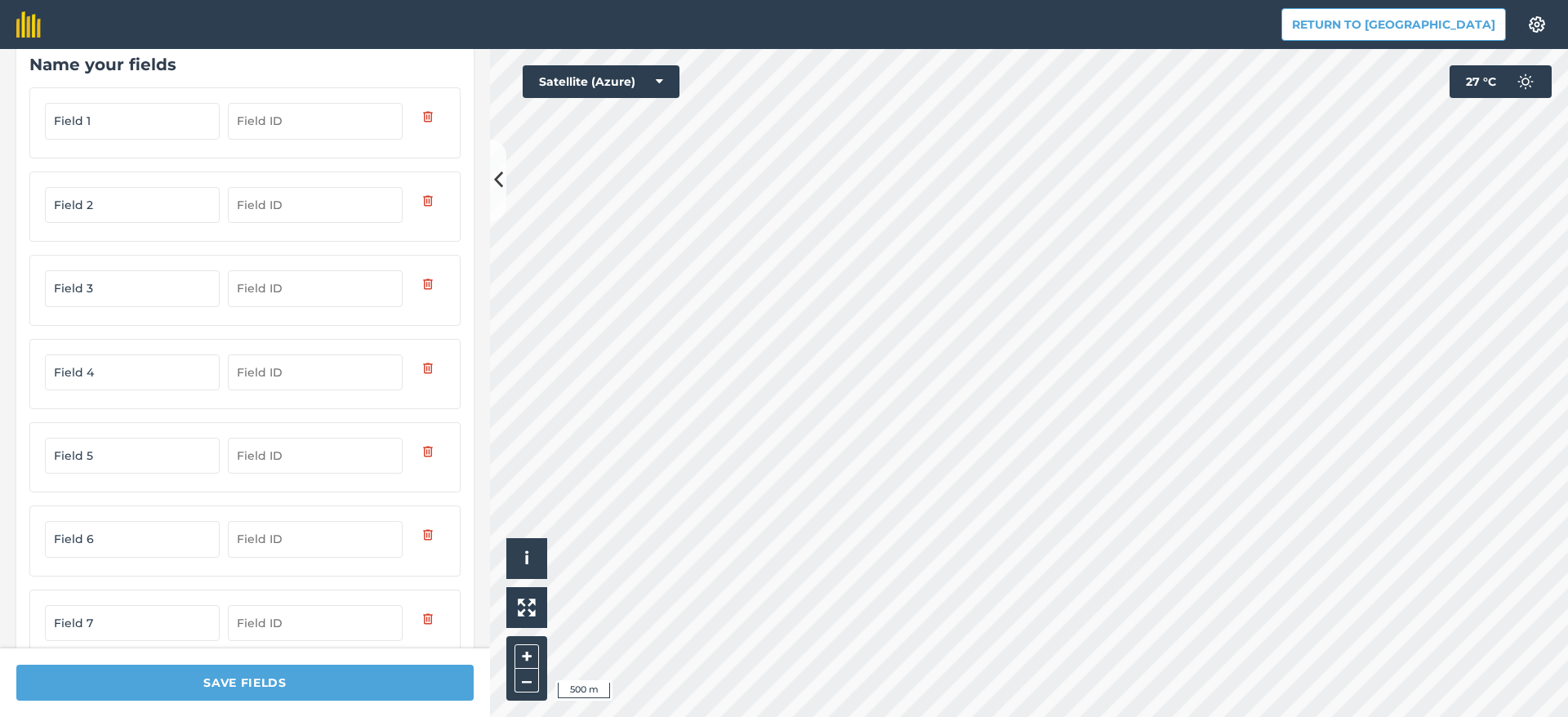
scroll to position [57, 0]
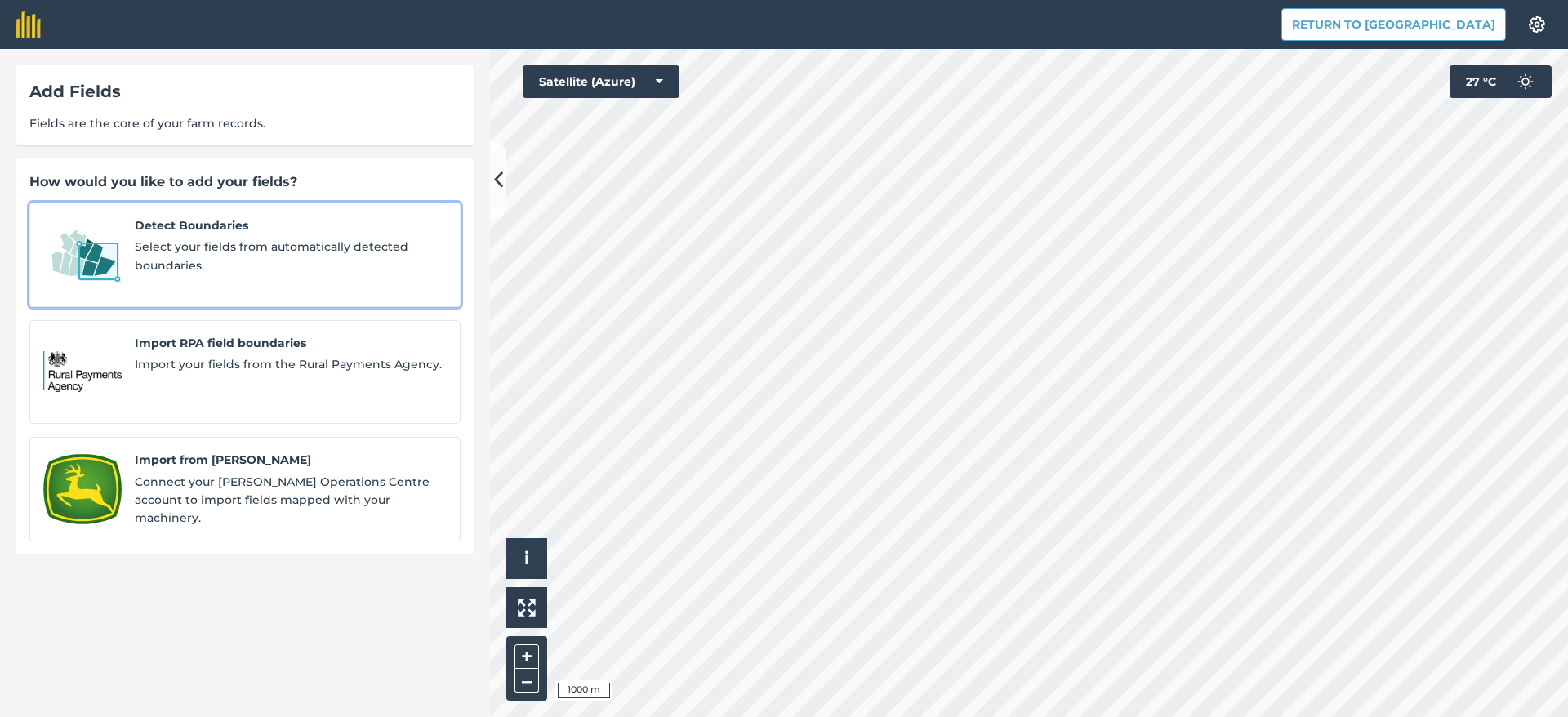
click at [356, 249] on span "Select your fields from automatically detected boundaries." at bounding box center [290, 256] width 312 height 37
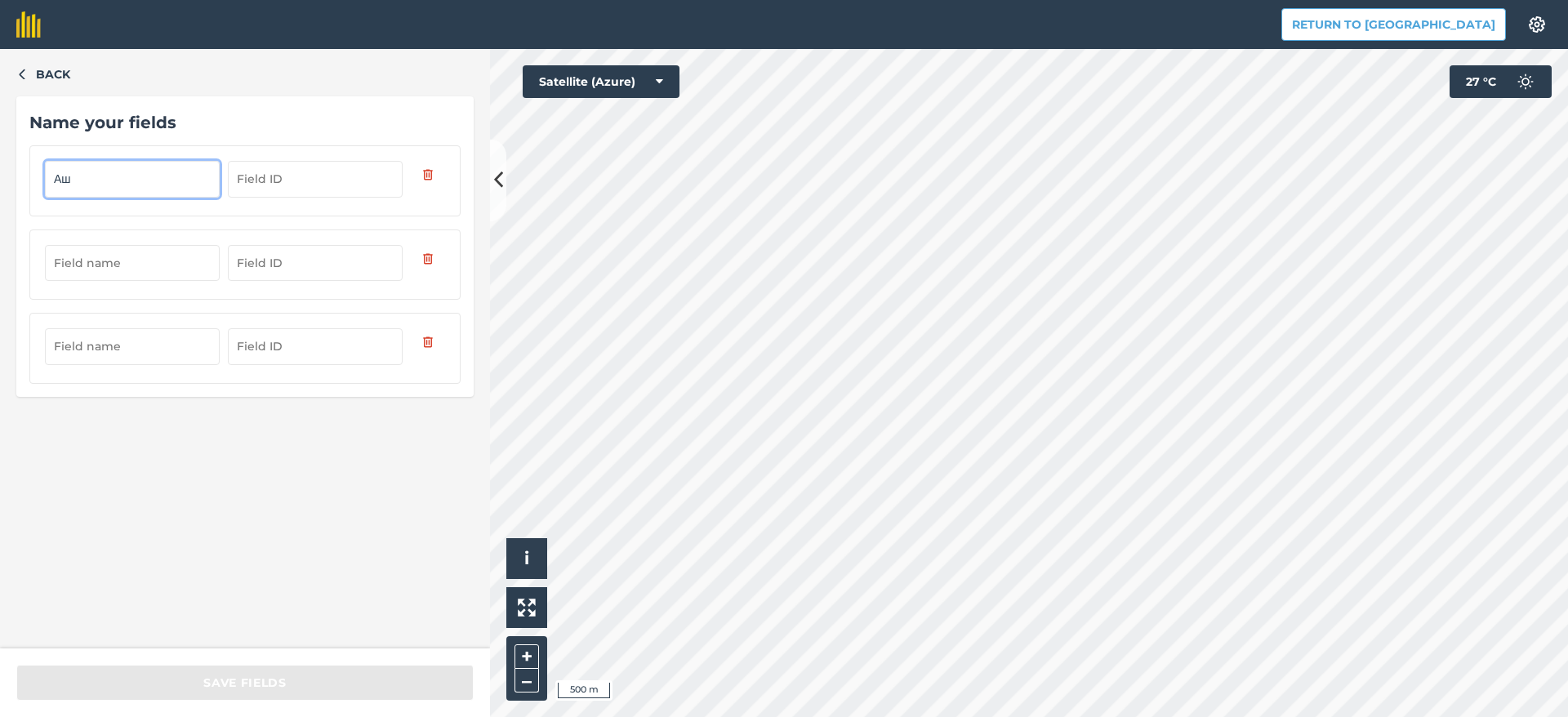
type input "[PERSON_NAME]"
drag, startPoint x: 82, startPoint y: 179, endPoint x: 32, endPoint y: 176, distance: 50.1
click at [32, 176] on div "Field 8" at bounding box center [245, 181] width 431 height 70
type input "Field 8"
click at [118, 252] on input "text" at bounding box center [132, 263] width 175 height 36
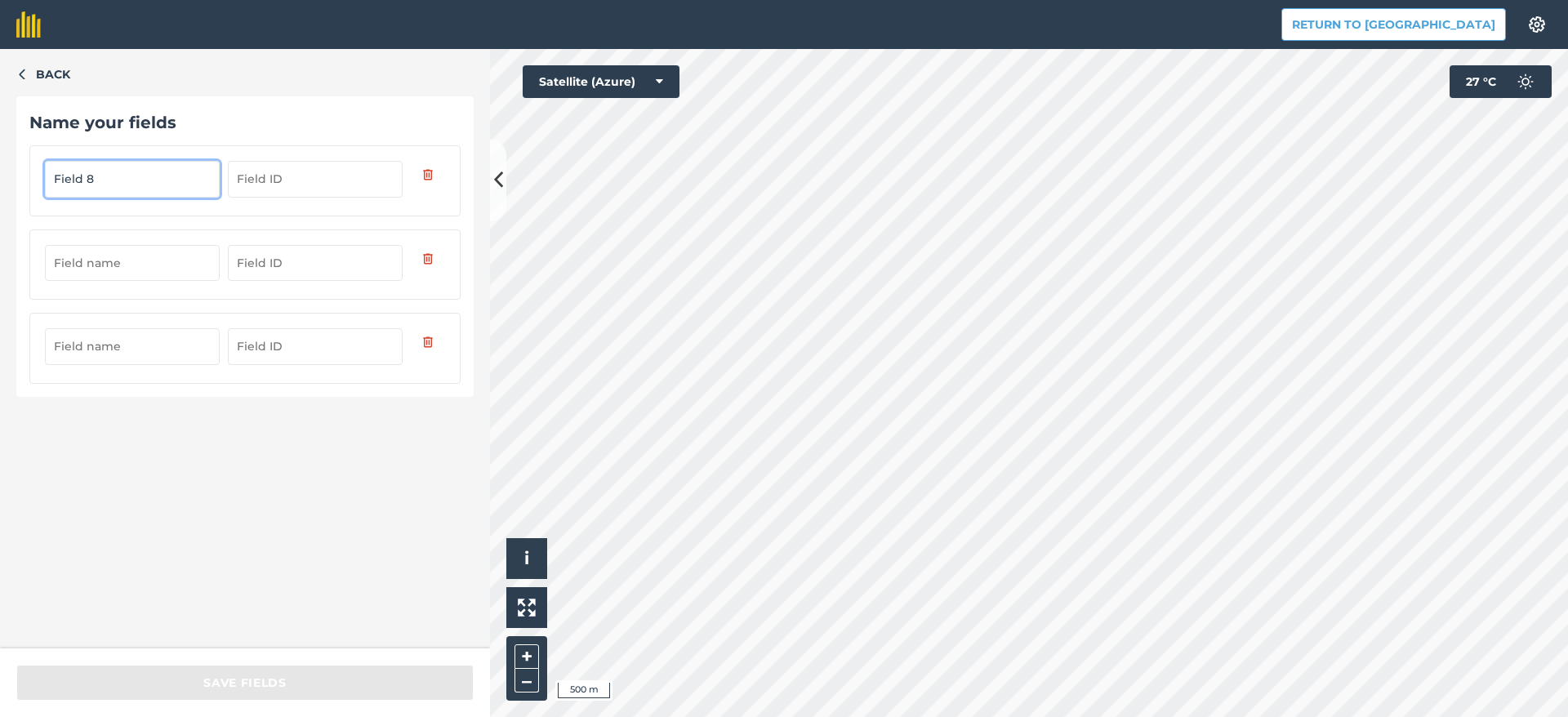
paste input "Field"
type input "Field 9"
click at [93, 347] on input "text" at bounding box center [132, 347] width 175 height 36
paste input "Field"
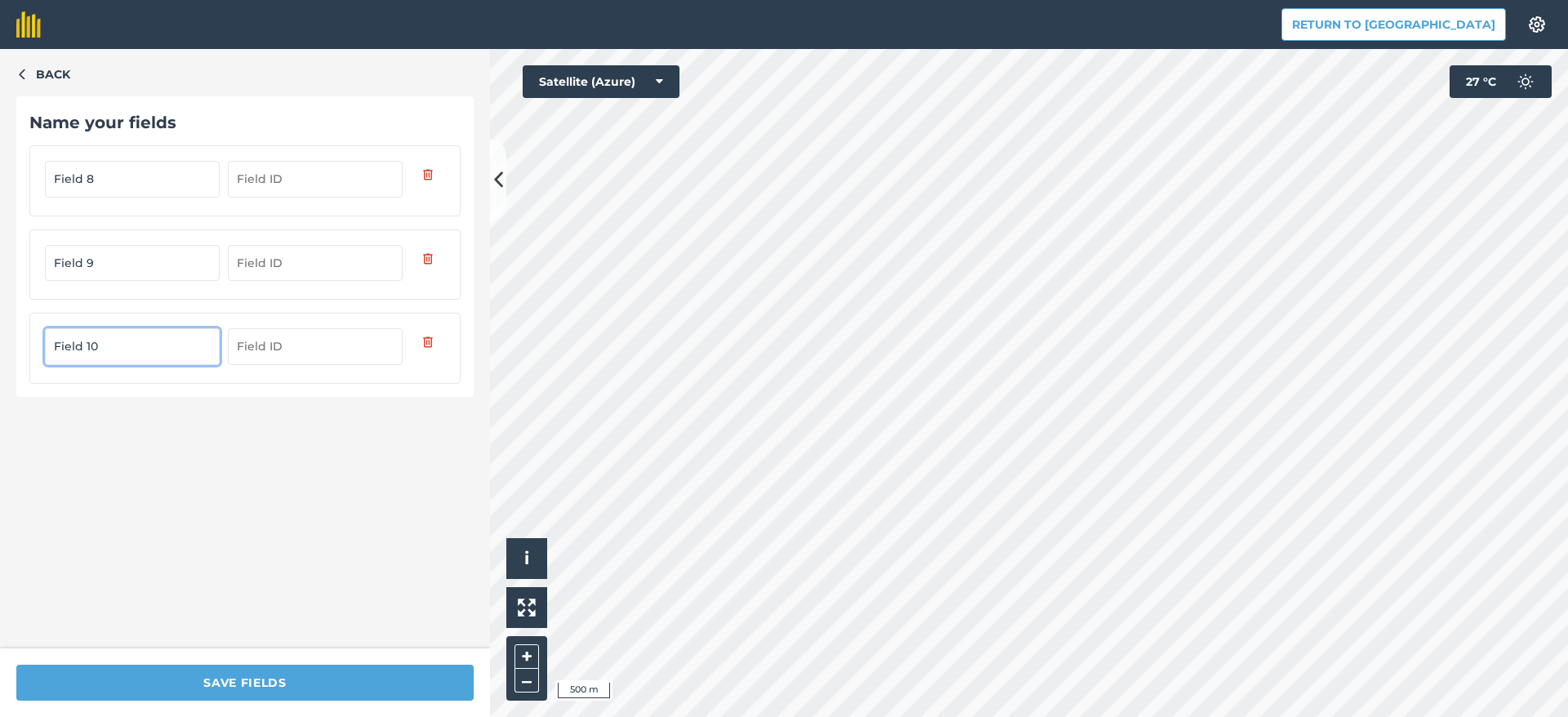
type input "Field 10"
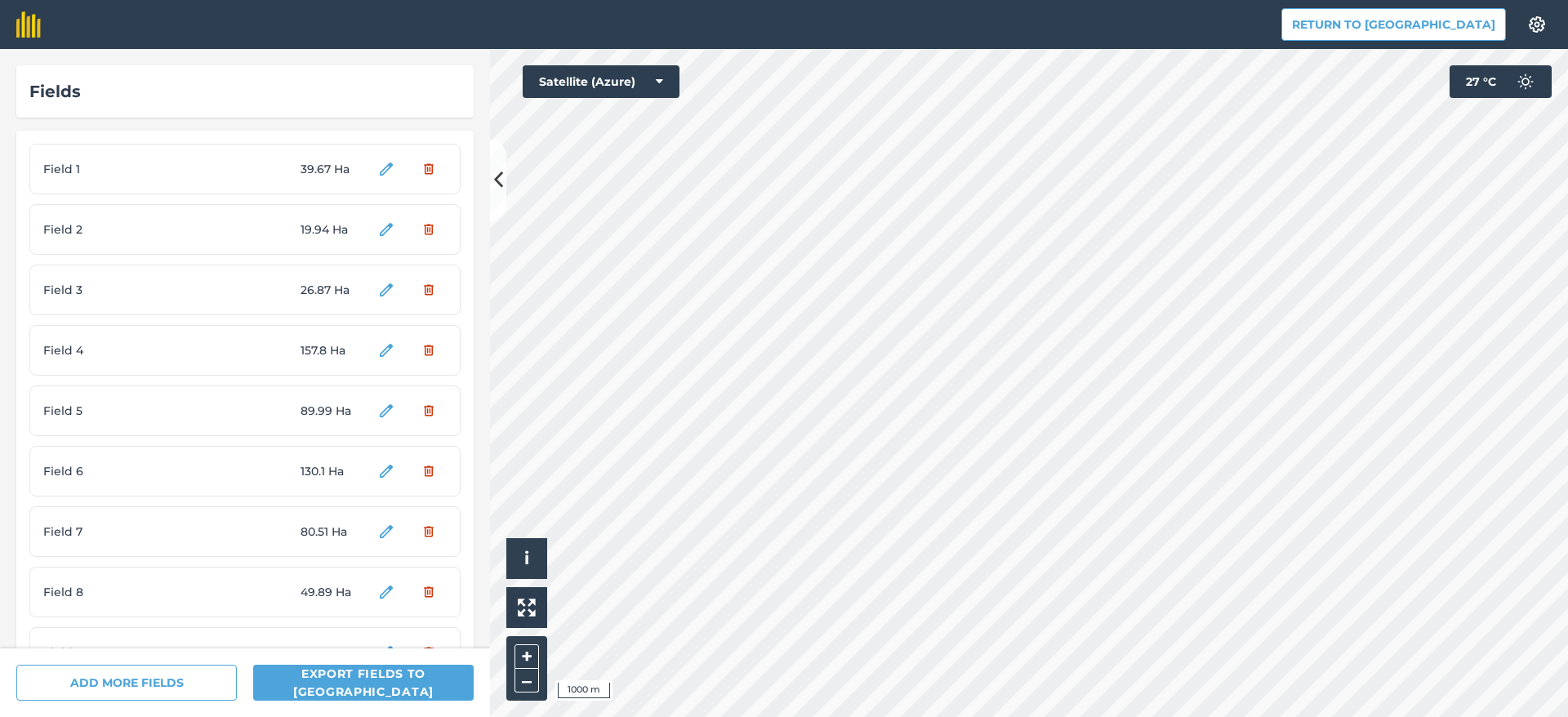
click at [488, 519] on div "Fields Field 1 39.67 [GEOGRAPHIC_DATA] 2 19.94 [GEOGRAPHIC_DATA] 3 26.87 [GEOGR…" at bounding box center [784, 382] width 1568 height 667
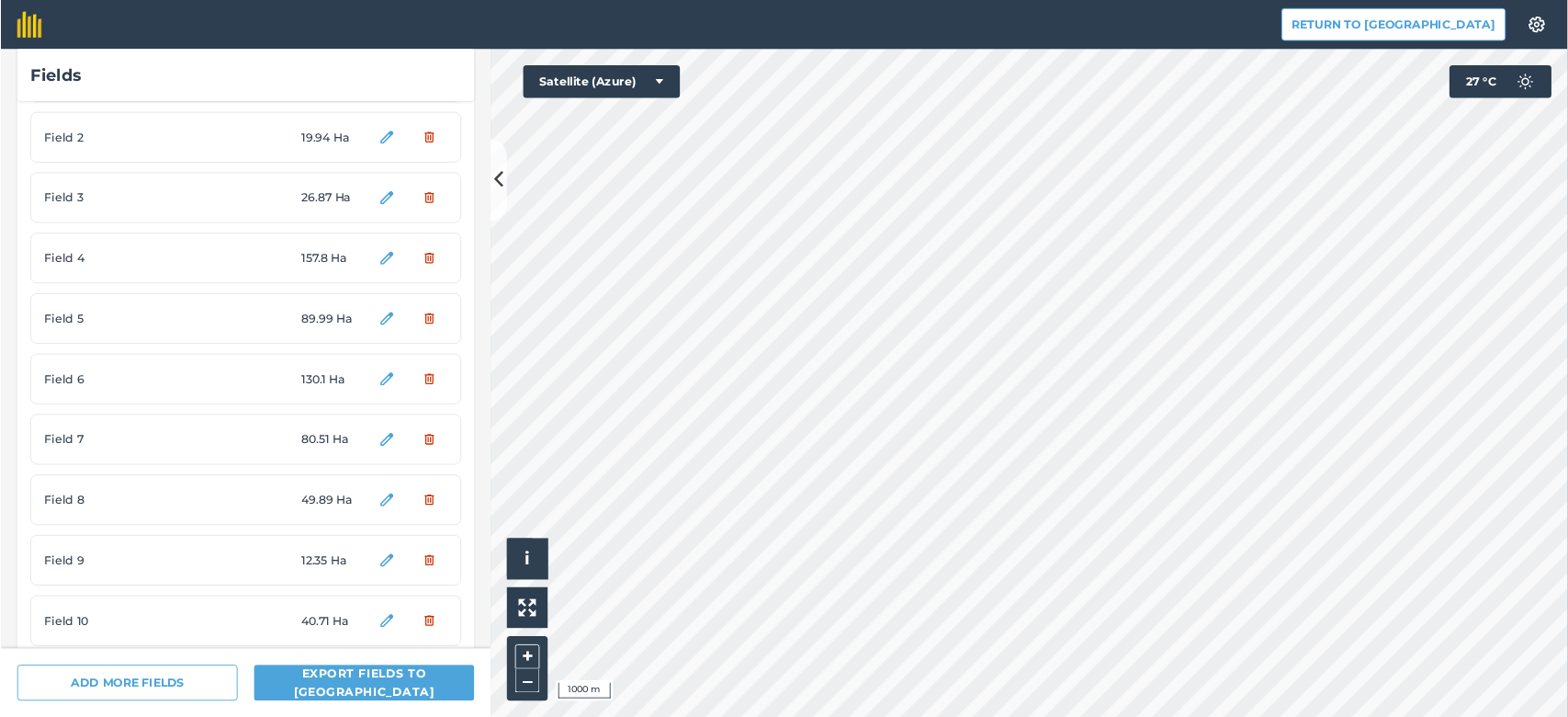
scroll to position [103, 0]
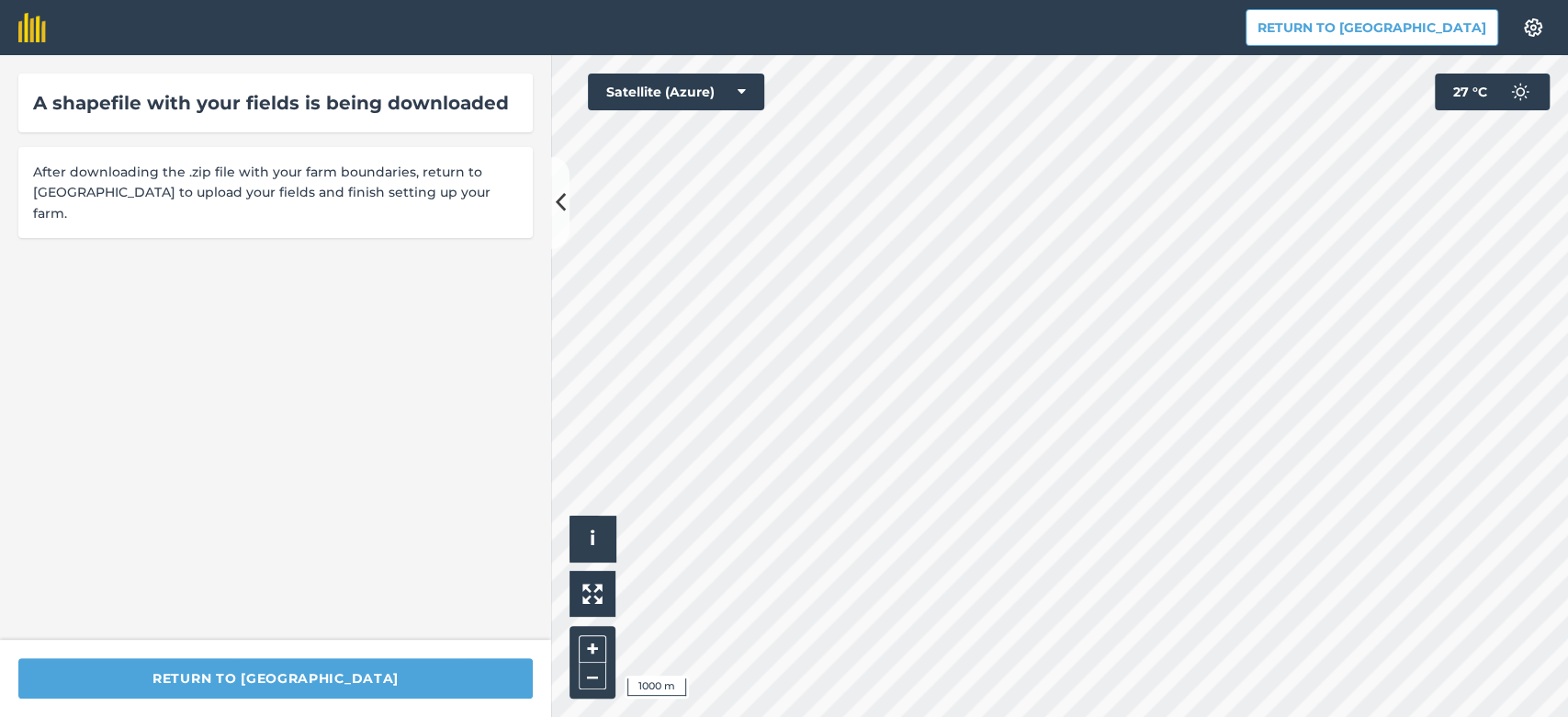
click at [441, 581] on div "A shapefile with your fields is being downloaded After downloading the .zip fil…" at bounding box center [275, 347] width 551 height 585
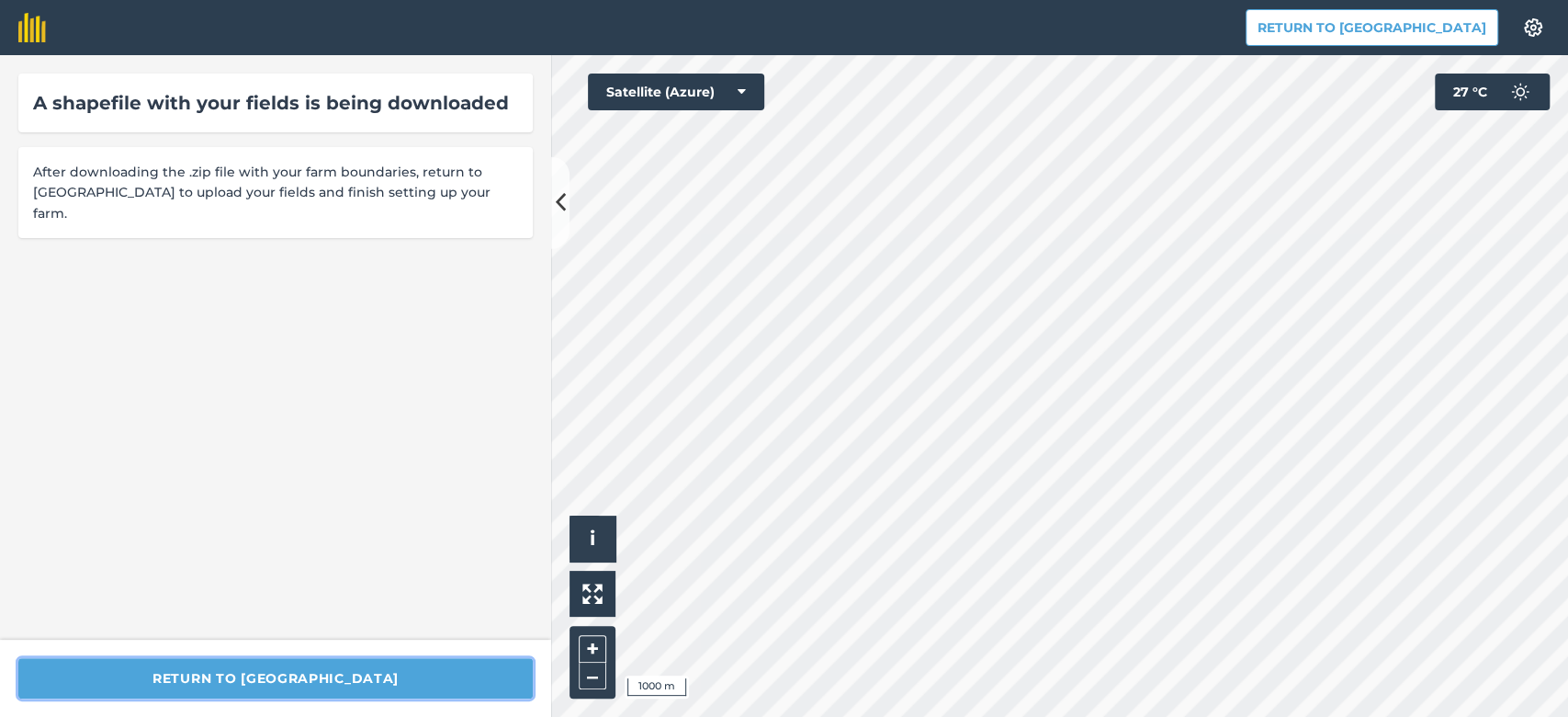
click at [350, 690] on button "Return to [GEOGRAPHIC_DATA]" at bounding box center [275, 678] width 514 height 40
